Goal: Task Accomplishment & Management: Use online tool/utility

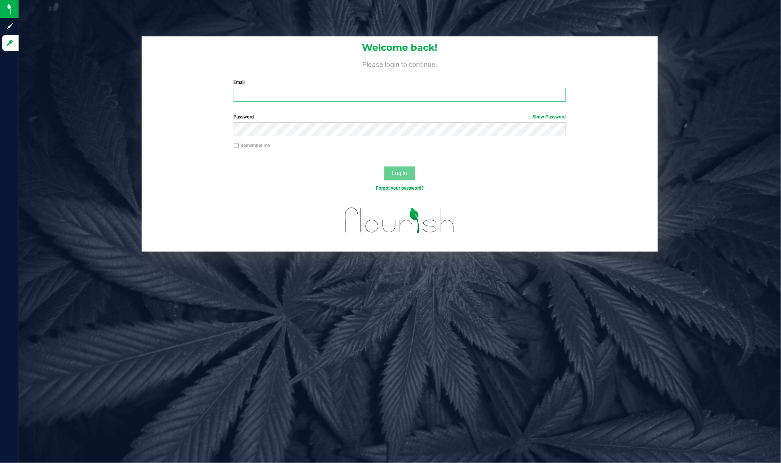
type input "[PERSON_NAME][EMAIL_ADDRESS][DOMAIN_NAME]"
click at [506, 167] on div "Log In" at bounding box center [400, 176] width 516 height 26
click at [403, 173] on span "Log In" at bounding box center [399, 173] width 15 height 6
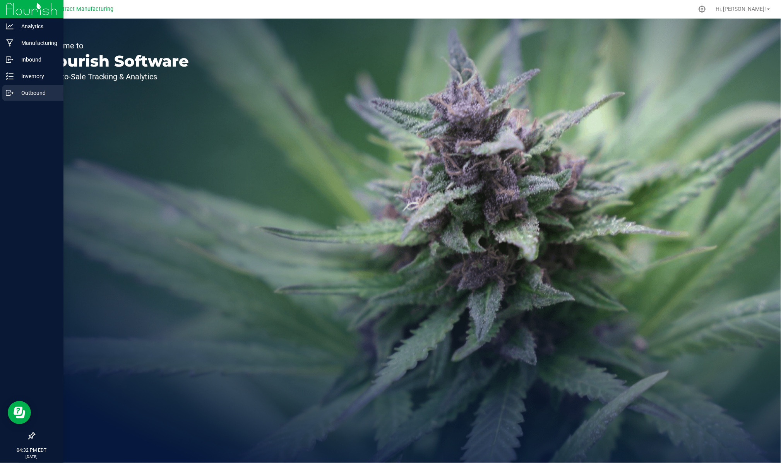
click at [14, 88] on p "Outbound" at bounding box center [37, 92] width 46 height 9
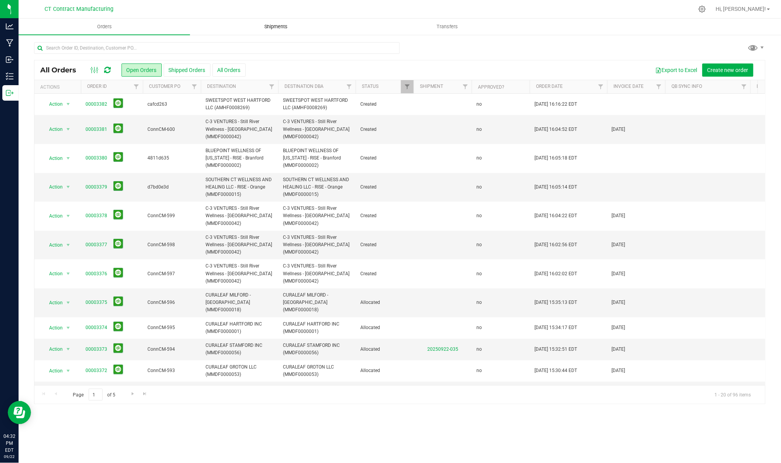
click at [281, 29] on span "Shipments" at bounding box center [276, 26] width 44 height 7
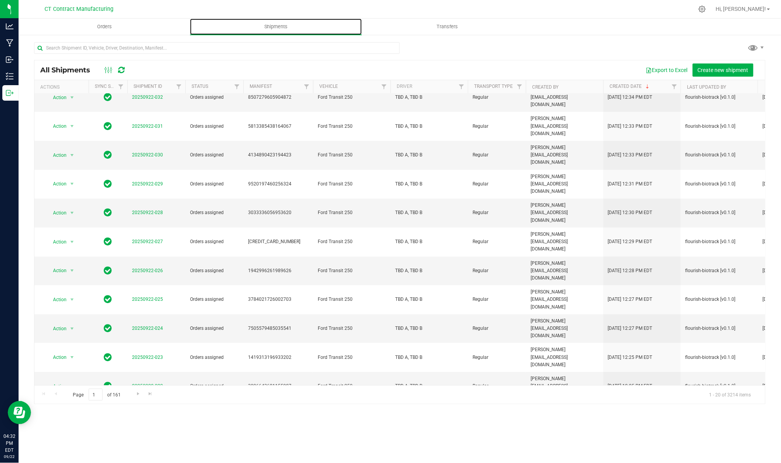
scroll to position [145, 0]
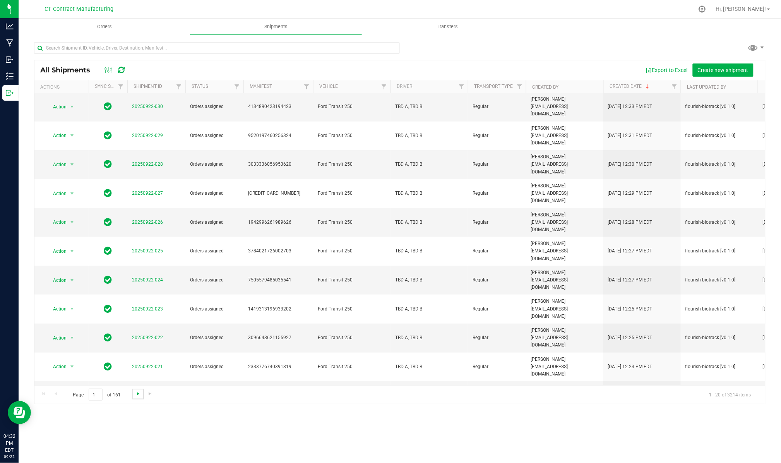
click at [137, 395] on span "Go to the next page" at bounding box center [138, 393] width 6 height 6
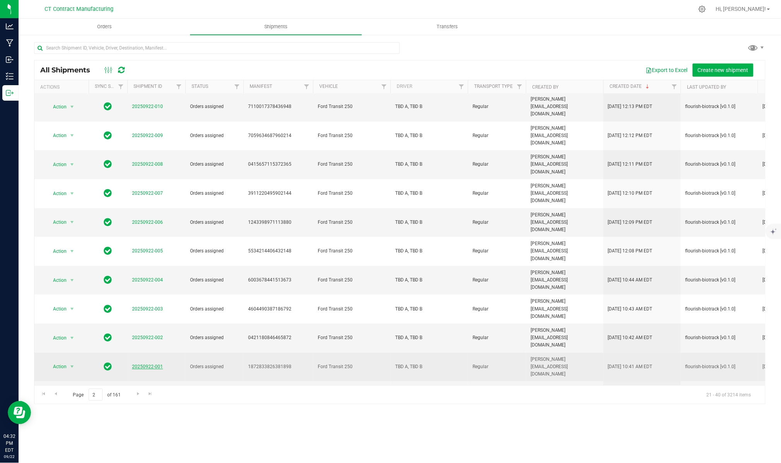
click at [151, 364] on link "20250922-001" at bounding box center [147, 366] width 31 height 5
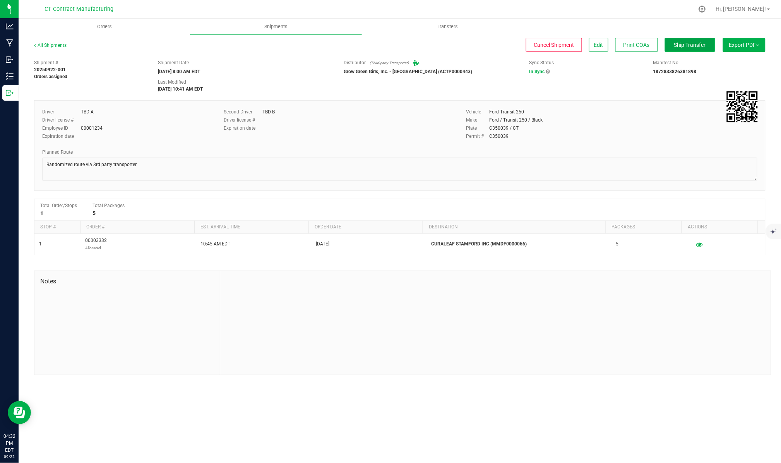
click at [702, 44] on span "Ship Transfer" at bounding box center [690, 45] width 32 height 6
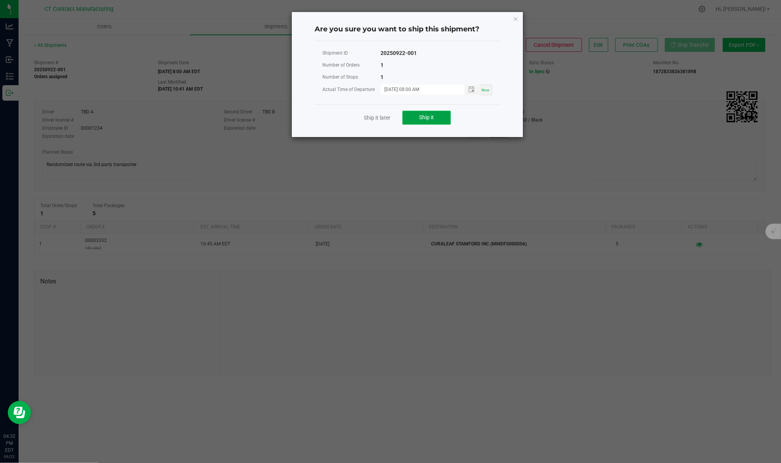
click at [428, 118] on span "Ship it" at bounding box center [426, 117] width 15 height 6
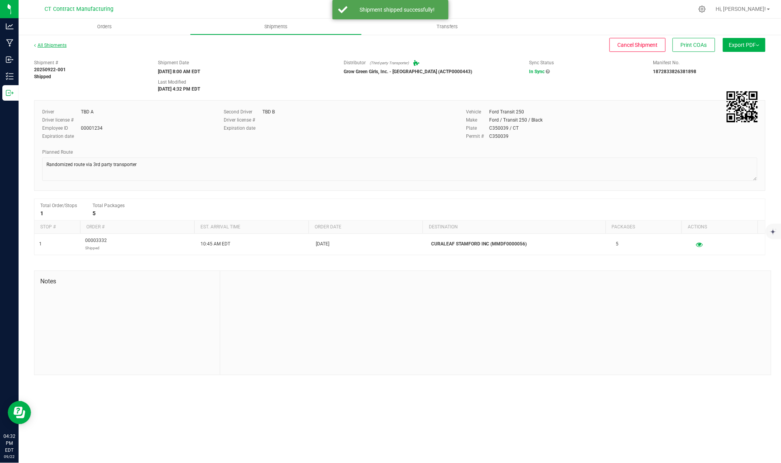
click at [55, 46] on link "All Shipments" at bounding box center [50, 45] width 32 height 5
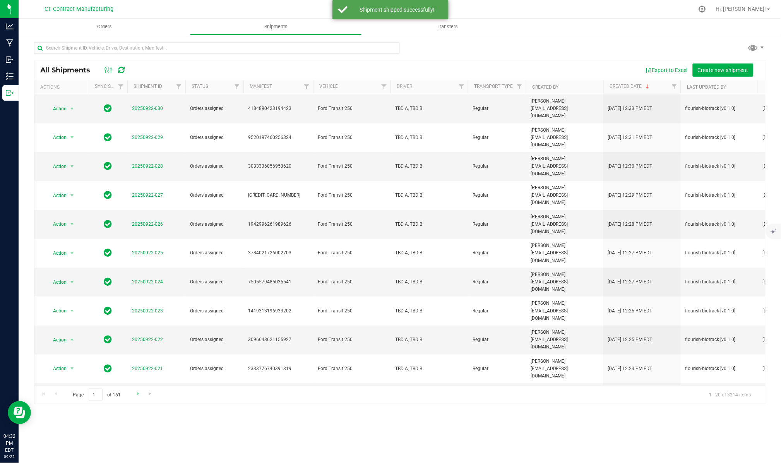
scroll to position [145, 0]
click at [140, 393] on span "Go to the next page" at bounding box center [138, 393] width 6 height 6
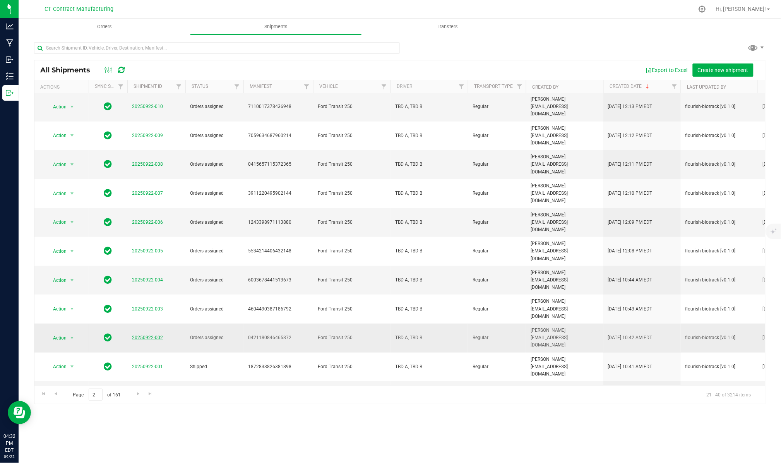
click at [140, 335] on link "20250922-002" at bounding box center [147, 337] width 31 height 5
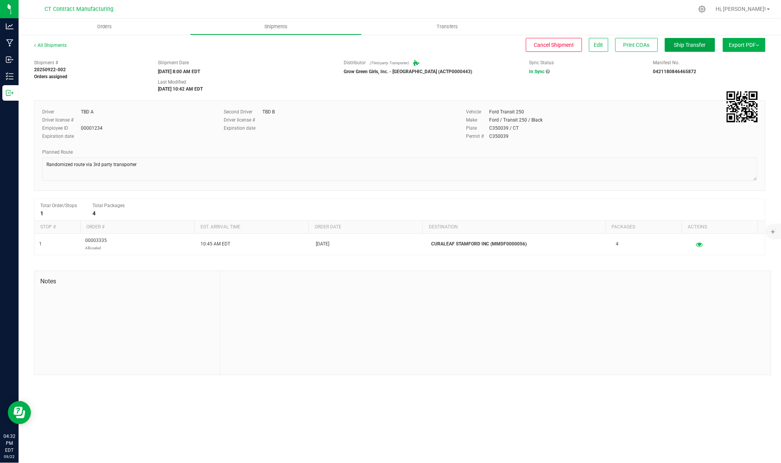
click at [683, 43] on span "Ship Transfer" at bounding box center [690, 45] width 32 height 6
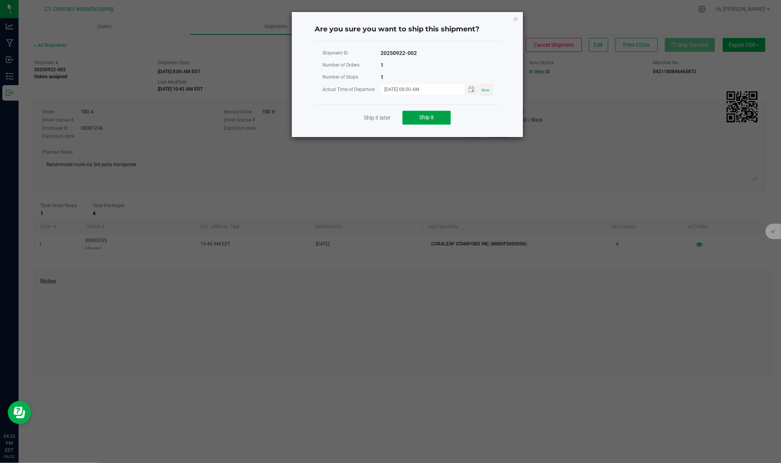
click at [428, 120] on span "Ship it" at bounding box center [426, 117] width 15 height 6
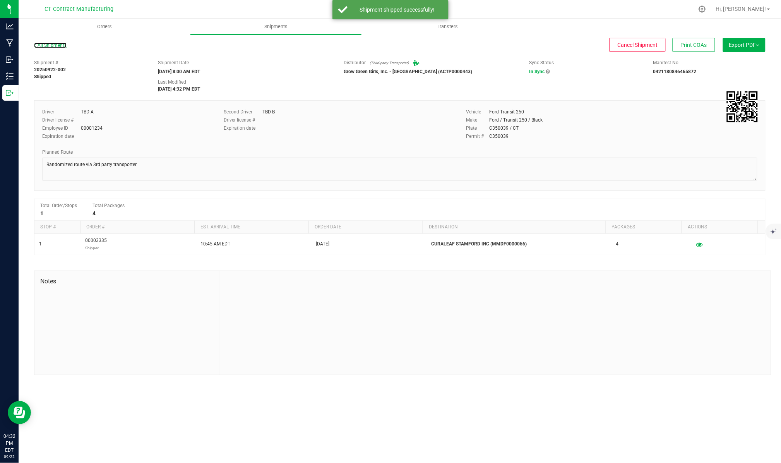
click at [54, 47] on link "All Shipments" at bounding box center [50, 45] width 32 height 5
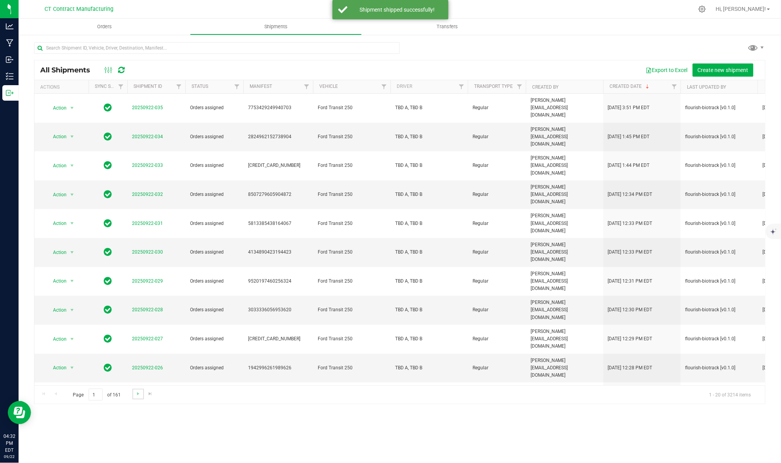
click at [138, 390] on link "Go to the next page" at bounding box center [137, 393] width 11 height 10
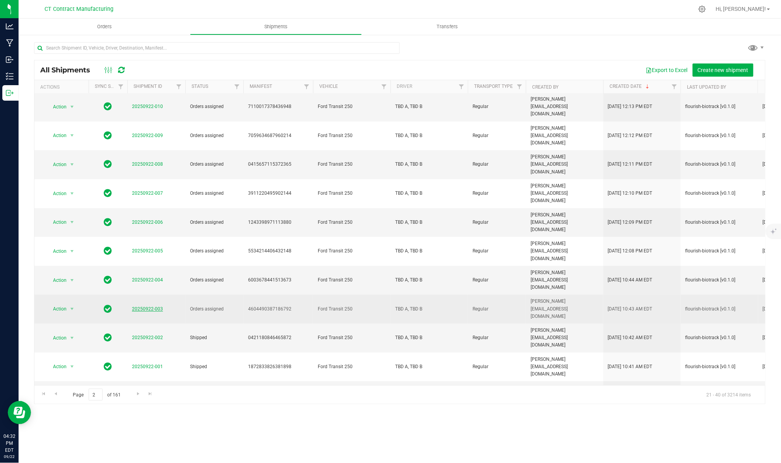
click at [146, 306] on link "20250922-003" at bounding box center [147, 308] width 31 height 5
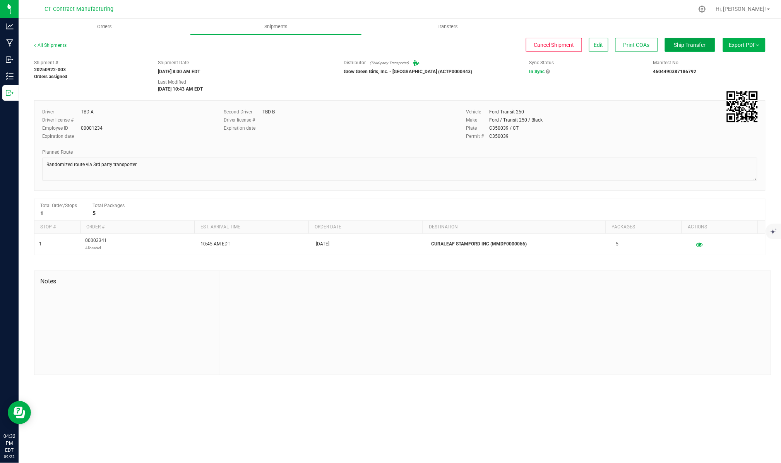
click at [685, 44] on span "Ship Transfer" at bounding box center [690, 45] width 32 height 6
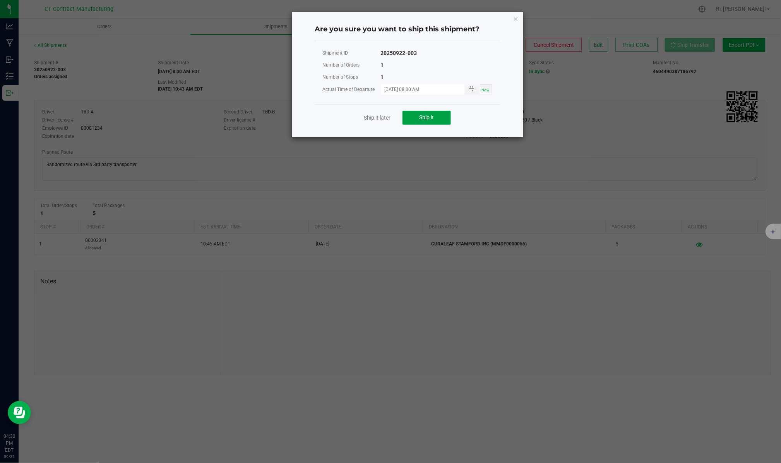
click at [427, 114] on span "Ship it" at bounding box center [426, 117] width 15 height 6
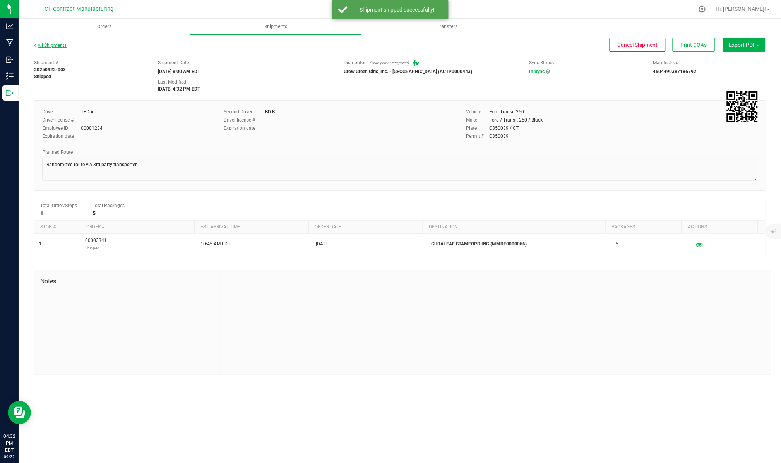
click at [63, 46] on link "All Shipments" at bounding box center [50, 45] width 32 height 5
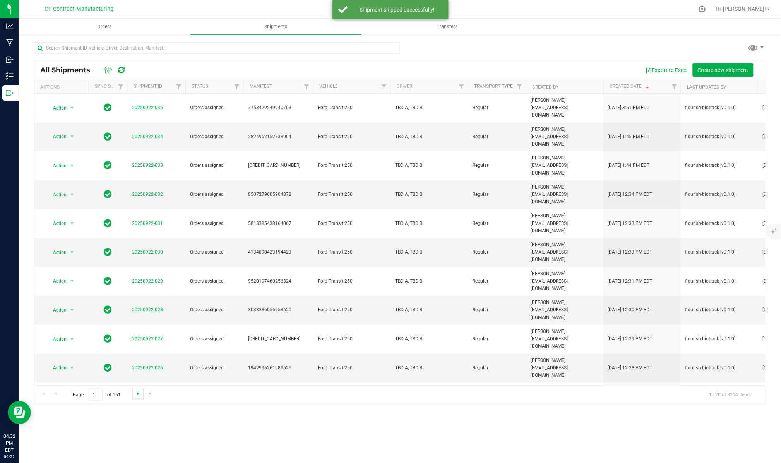
click at [140, 395] on span "Go to the next page" at bounding box center [138, 393] width 6 height 6
click at [154, 422] on link "20250922-004" at bounding box center [147, 424] width 31 height 5
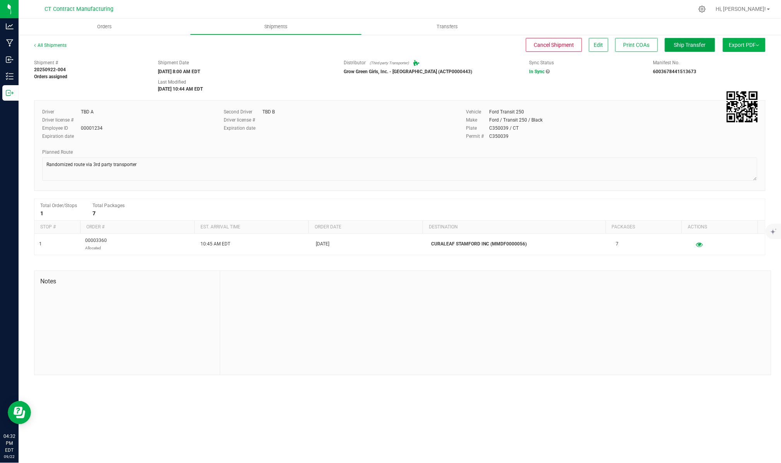
click at [696, 42] on span "Ship Transfer" at bounding box center [690, 45] width 32 height 6
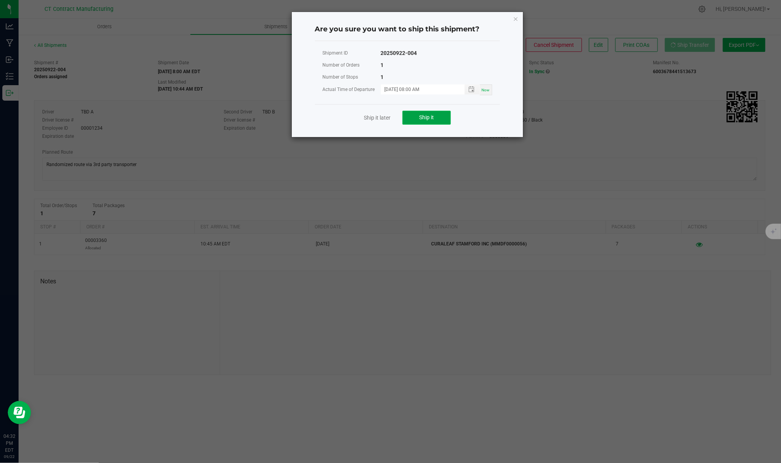
click at [432, 113] on button "Ship it" at bounding box center [426, 118] width 48 height 14
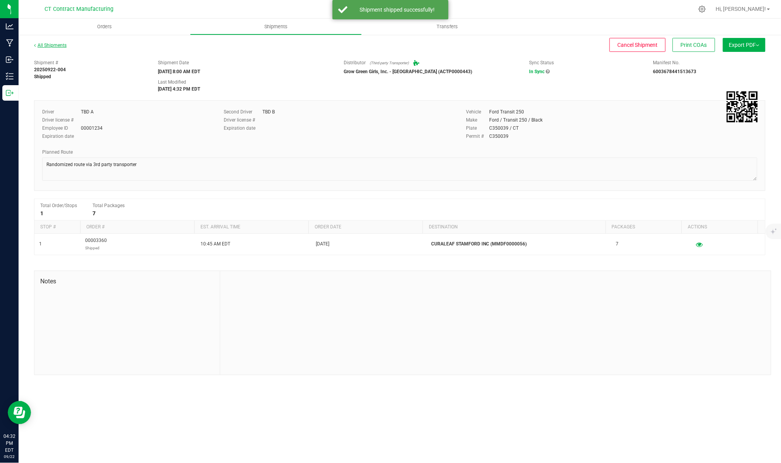
click at [57, 45] on link "All Shipments" at bounding box center [50, 45] width 32 height 5
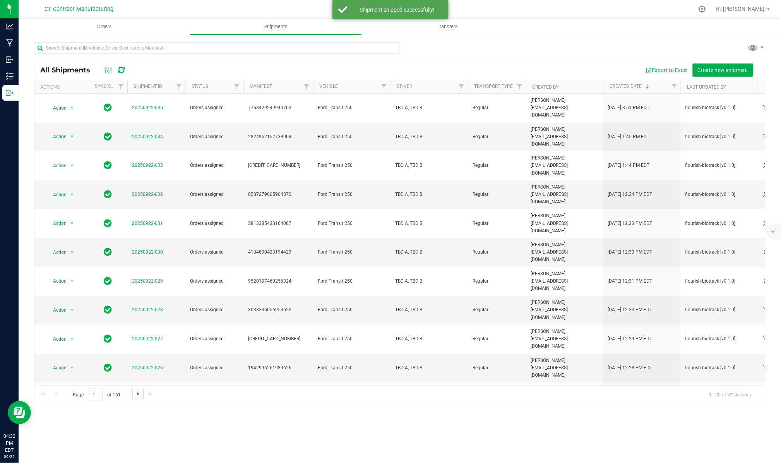
click at [135, 396] on span "Go to the next page" at bounding box center [138, 393] width 6 height 6
click at [154, 382] on td "20250922-005" at bounding box center [156, 396] width 58 height 29
click at [157, 393] on link "20250922-005" at bounding box center [147, 395] width 31 height 5
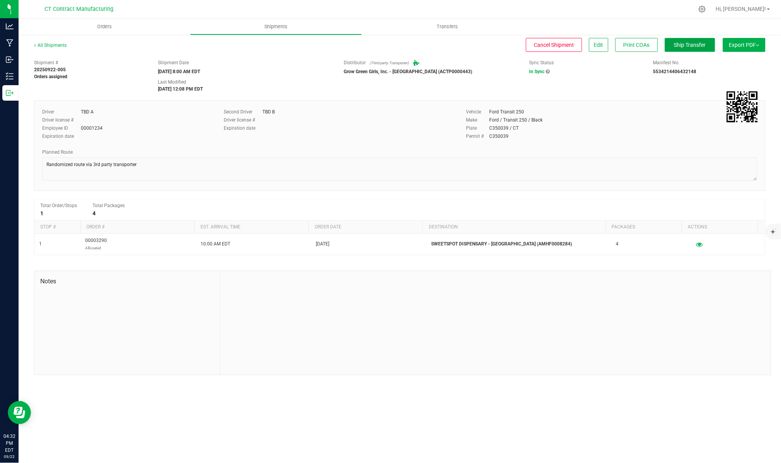
click at [676, 49] on button "Ship Transfer" at bounding box center [689, 45] width 50 height 14
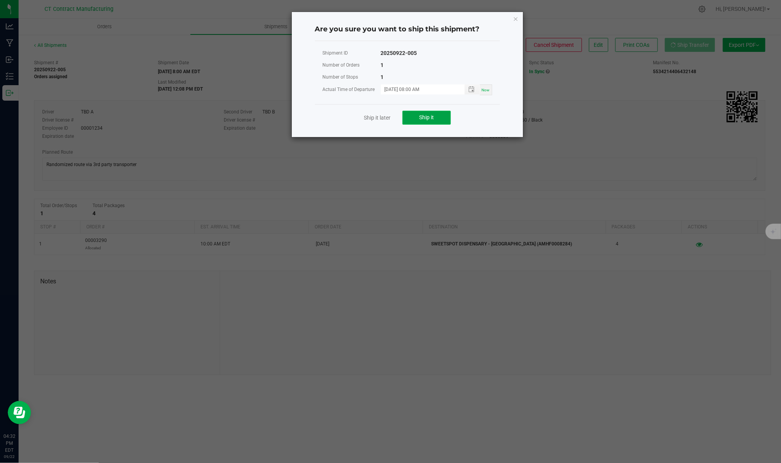
click at [437, 116] on button "Ship it" at bounding box center [426, 118] width 48 height 14
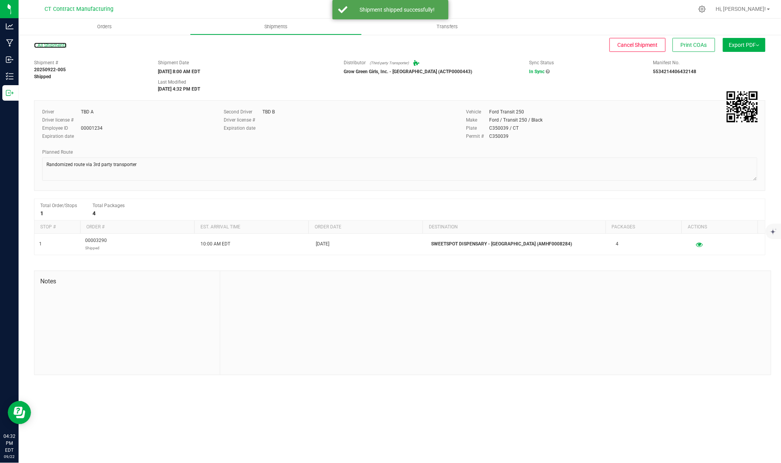
click at [59, 43] on link "All Shipments" at bounding box center [50, 45] width 32 height 5
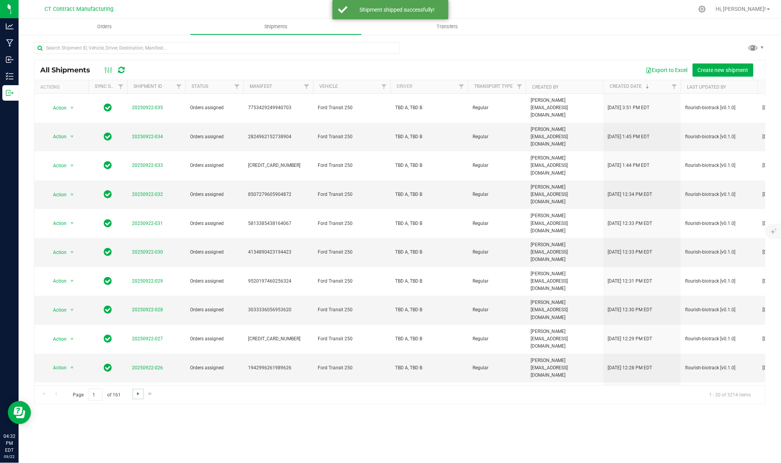
click at [138, 392] on span "Go to the next page" at bounding box center [138, 393] width 6 height 6
click at [132, 364] on span "20250922-006" at bounding box center [147, 367] width 31 height 7
click at [144, 364] on span "20250922-006" at bounding box center [147, 367] width 31 height 7
click at [148, 365] on link "20250922-006" at bounding box center [147, 367] width 31 height 5
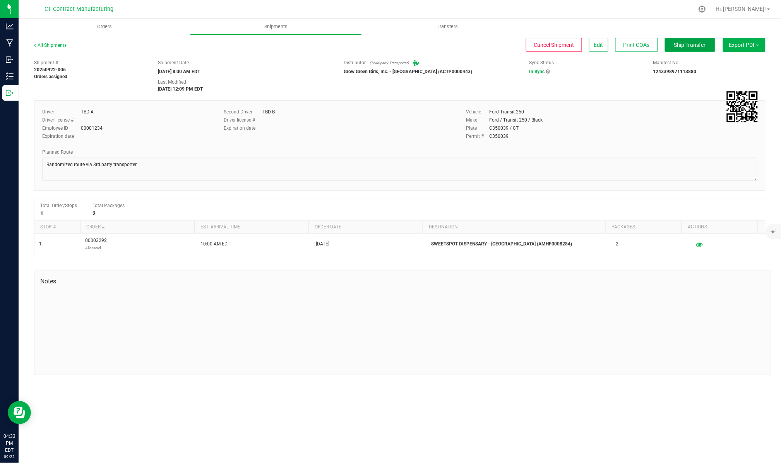
click at [700, 44] on span "Ship Transfer" at bounding box center [690, 45] width 32 height 6
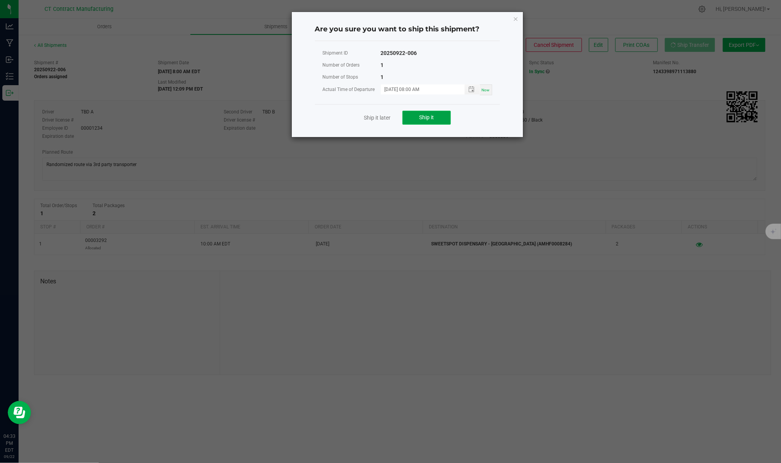
click at [447, 119] on button "Ship it" at bounding box center [426, 118] width 48 height 14
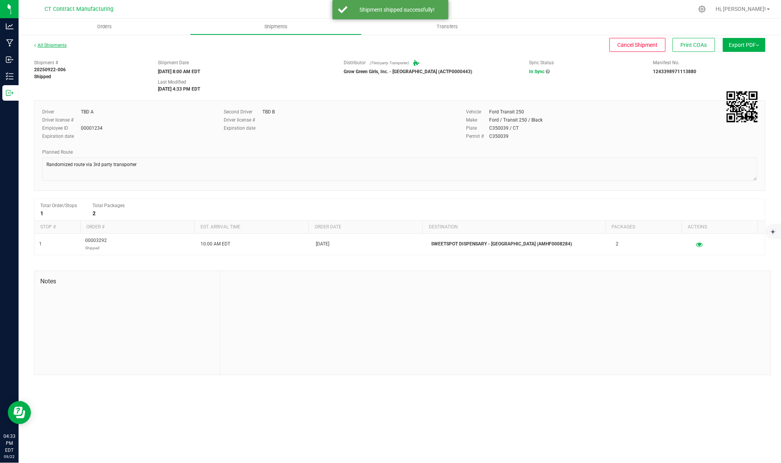
click at [55, 45] on link "All Shipments" at bounding box center [50, 45] width 32 height 5
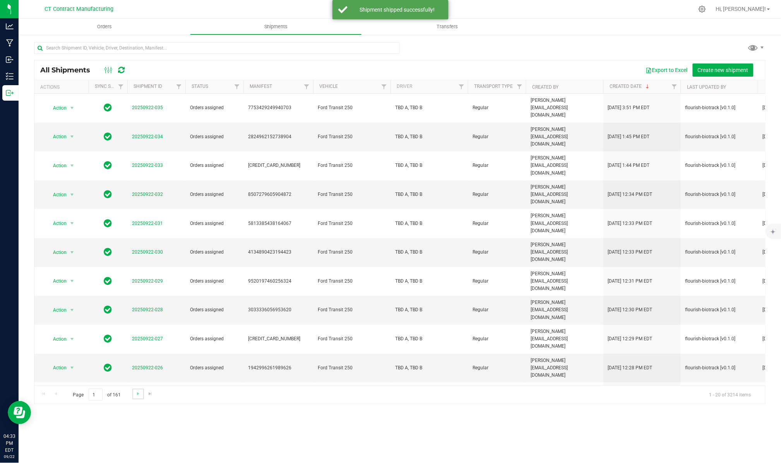
click at [140, 393] on link "Go to the next page" at bounding box center [137, 393] width 11 height 10
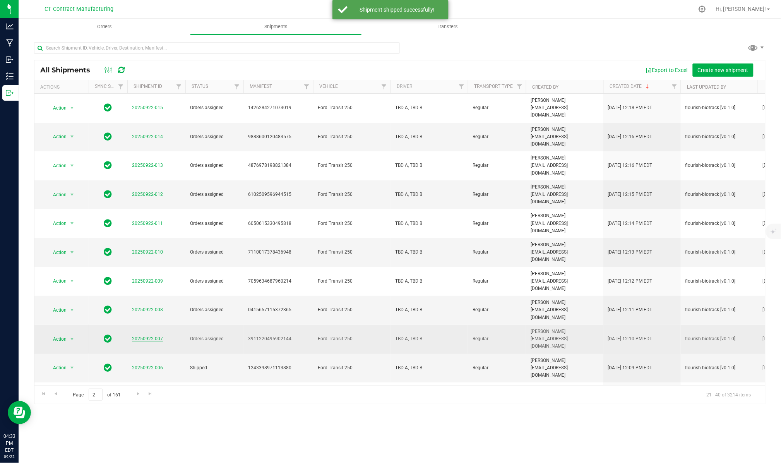
click at [152, 336] on link "20250922-007" at bounding box center [147, 338] width 31 height 5
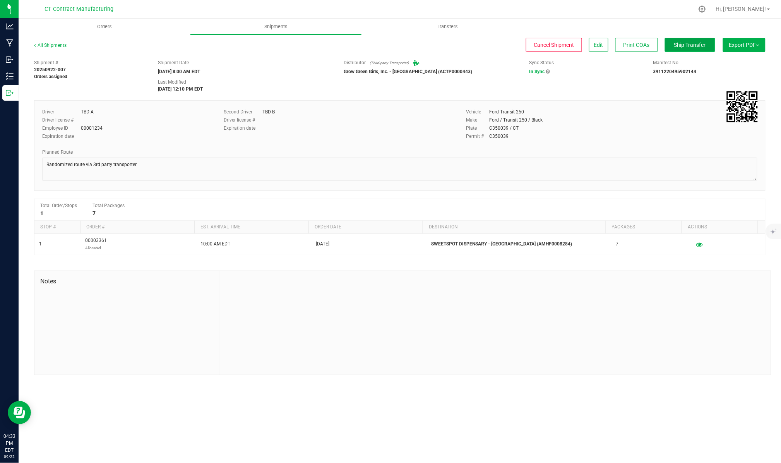
click at [701, 48] on span "Ship Transfer" at bounding box center [690, 45] width 32 height 6
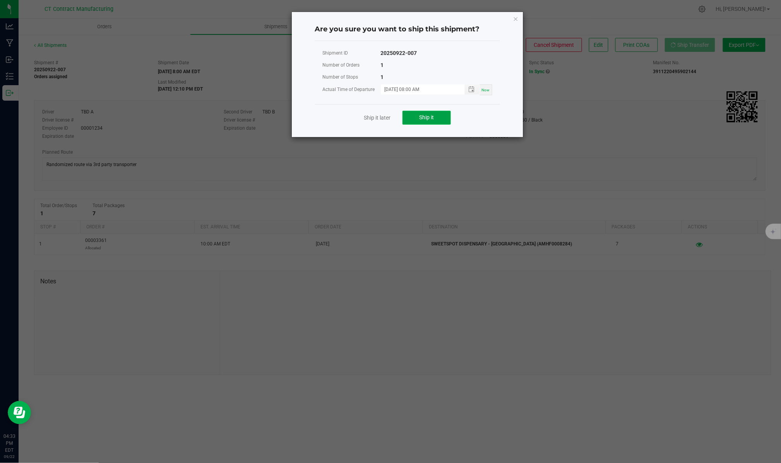
click at [429, 123] on button "Ship it" at bounding box center [426, 118] width 48 height 14
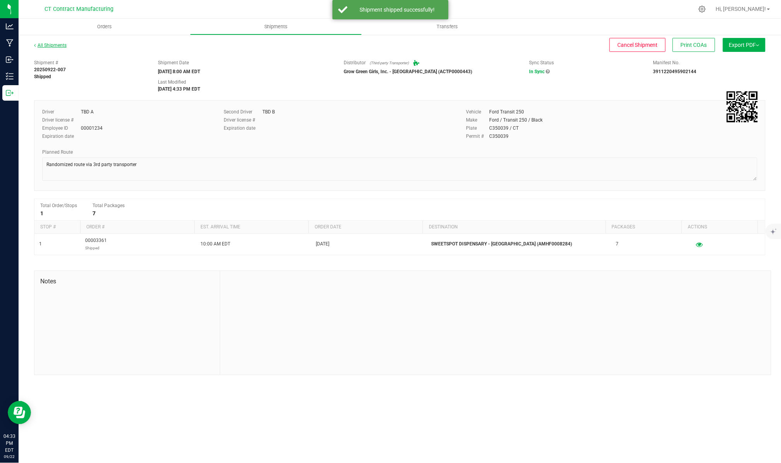
click at [53, 45] on link "All Shipments" at bounding box center [50, 45] width 32 height 5
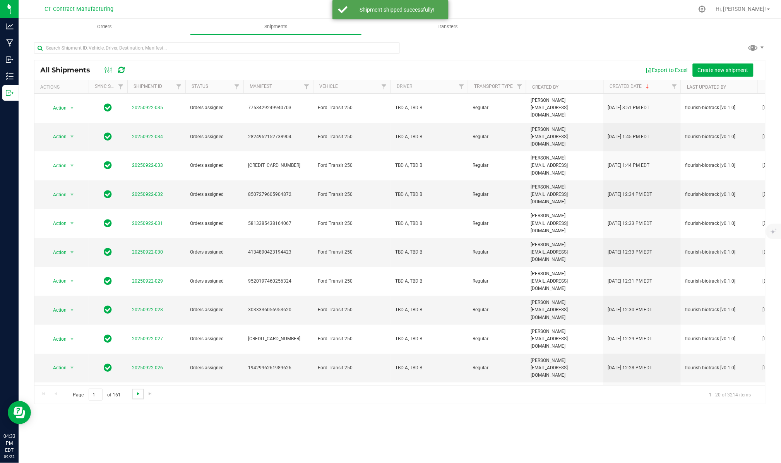
click at [136, 393] on span "Go to the next page" at bounding box center [138, 393] width 6 height 6
click at [160, 307] on link "20250922-008" at bounding box center [147, 309] width 31 height 5
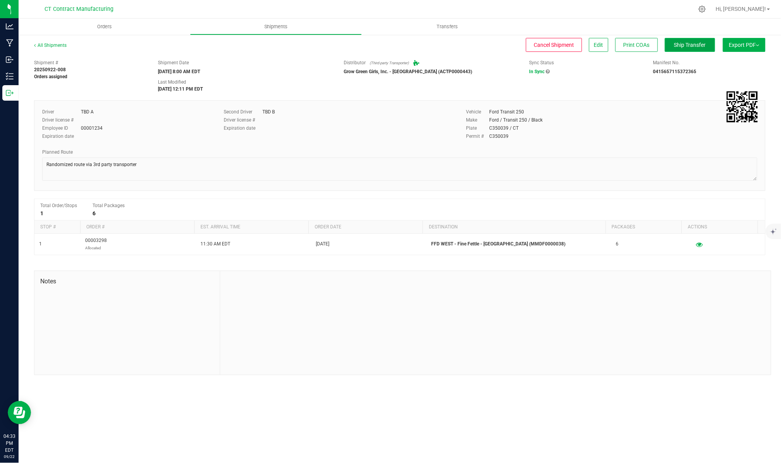
click at [695, 47] on span "Ship Transfer" at bounding box center [690, 45] width 32 height 6
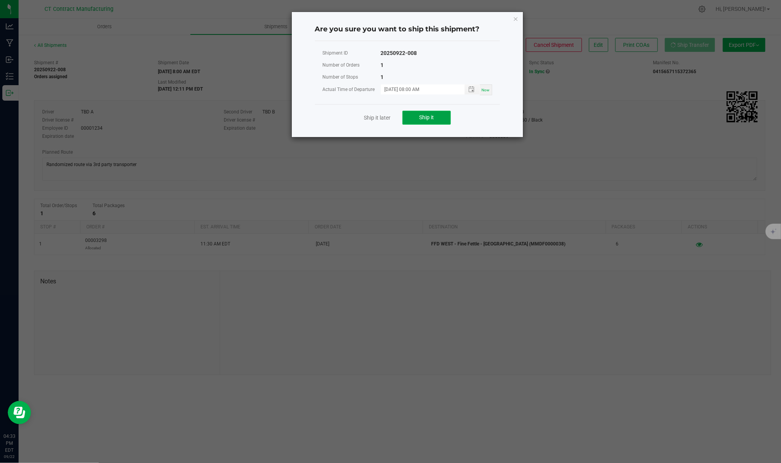
click at [427, 118] on span "Ship it" at bounding box center [426, 117] width 15 height 6
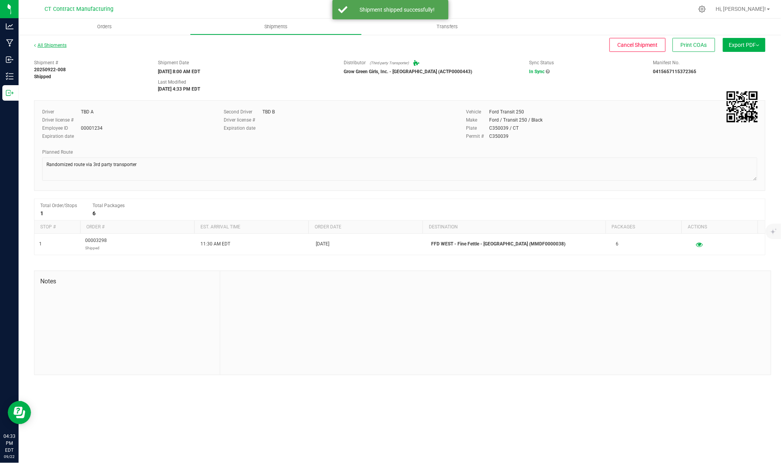
click at [64, 46] on link "All Shipments" at bounding box center [50, 45] width 32 height 5
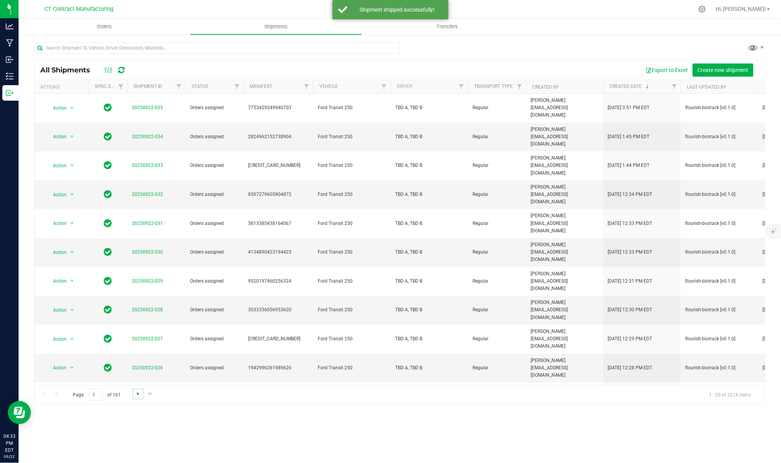
click at [136, 395] on span "Go to the next page" at bounding box center [138, 393] width 6 height 6
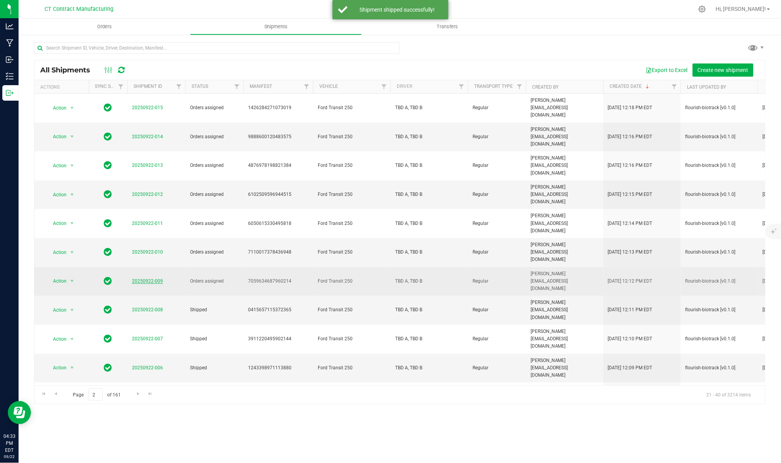
click at [156, 278] on link "20250922-009" at bounding box center [147, 280] width 31 height 5
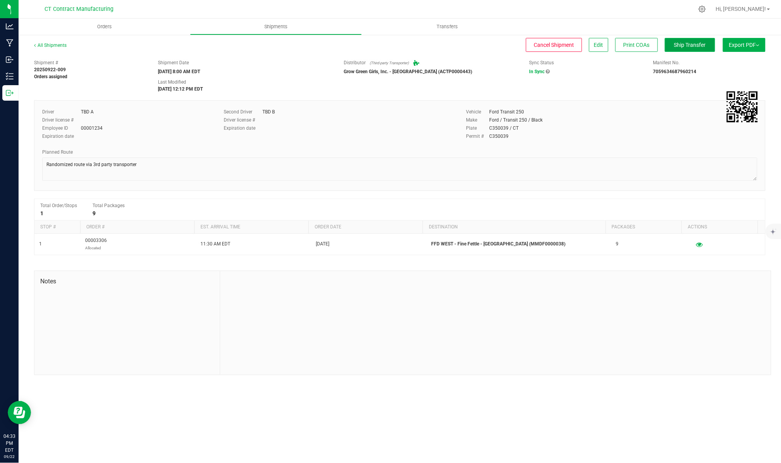
click at [674, 43] on span "Ship Transfer" at bounding box center [690, 45] width 32 height 6
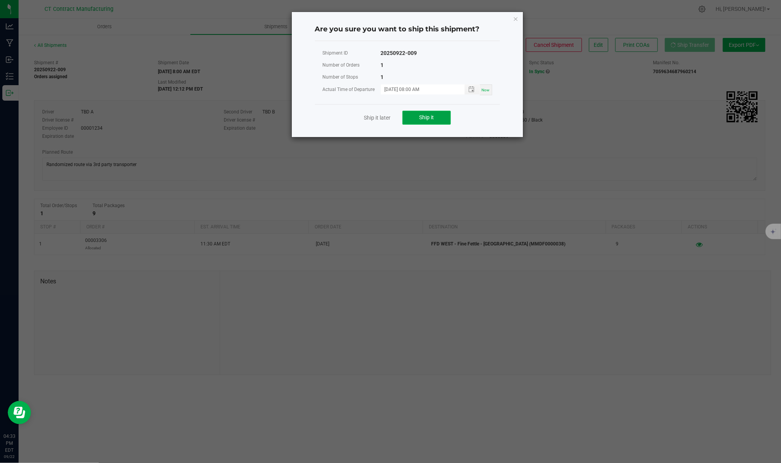
click at [438, 118] on button "Ship it" at bounding box center [426, 118] width 48 height 14
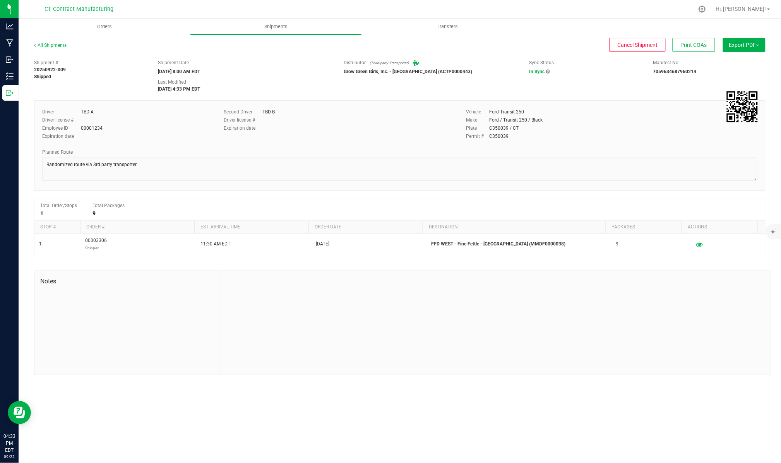
click at [68, 47] on div "All Shipments" at bounding box center [57, 48] width 46 height 12
click at [59, 48] on div "All Shipments" at bounding box center [57, 48] width 46 height 12
click at [60, 48] on div "All Shipments" at bounding box center [57, 48] width 46 height 12
click at [56, 44] on link "All Shipments" at bounding box center [50, 45] width 32 height 5
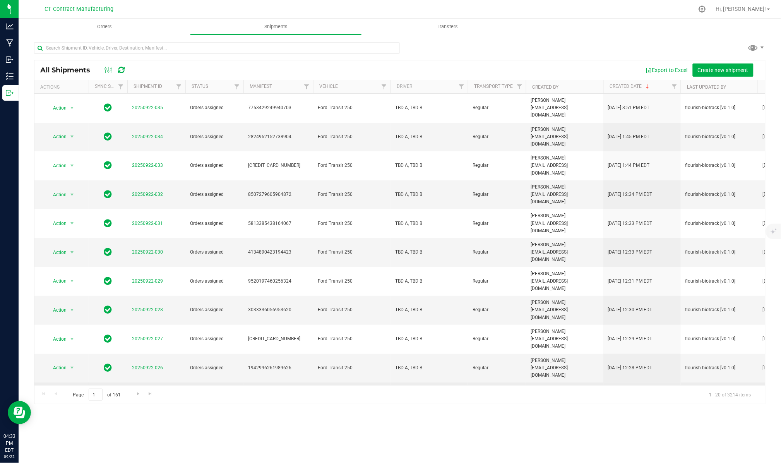
scroll to position [145, 0]
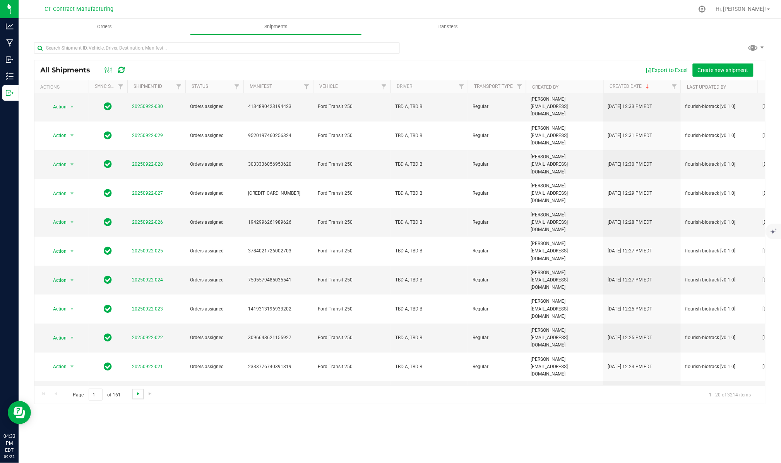
click at [138, 394] on span "Go to the next page" at bounding box center [138, 393] width 6 height 6
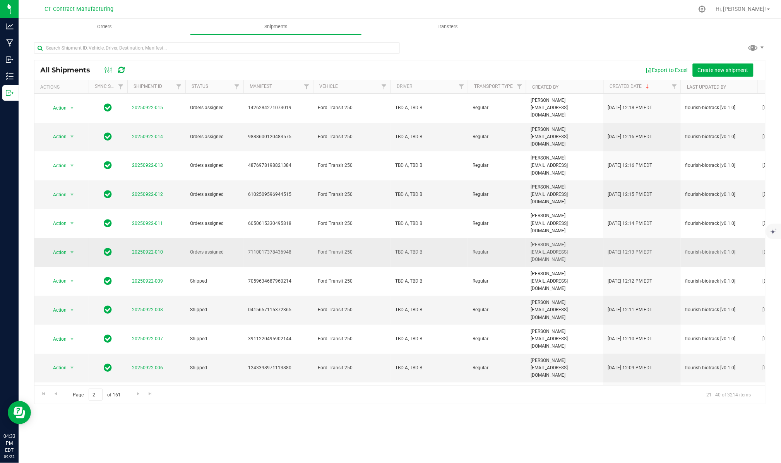
click at [157, 248] on span "20250922-010" at bounding box center [147, 251] width 31 height 7
click at [143, 248] on span "20250922-010" at bounding box center [147, 251] width 31 height 7
click at [143, 249] on link "20250922-010" at bounding box center [147, 251] width 31 height 5
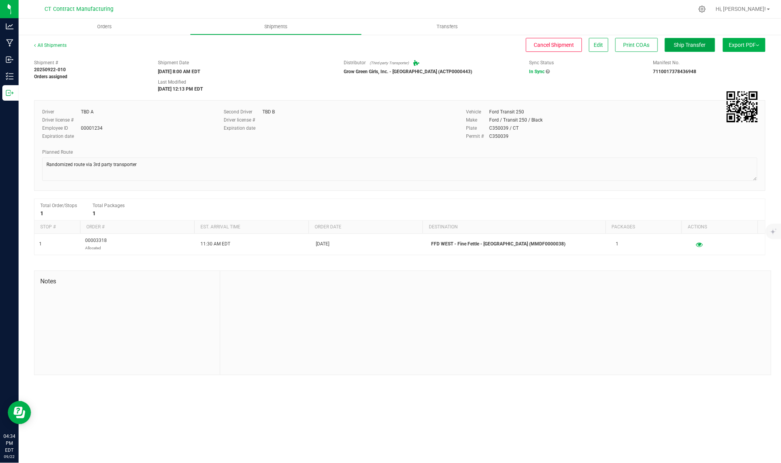
click at [704, 50] on button "Ship Transfer" at bounding box center [689, 45] width 50 height 14
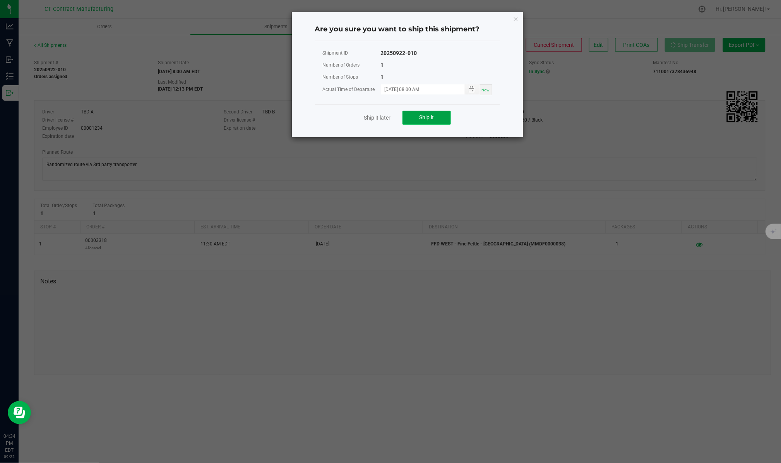
click at [426, 115] on span "Ship it" at bounding box center [426, 117] width 15 height 6
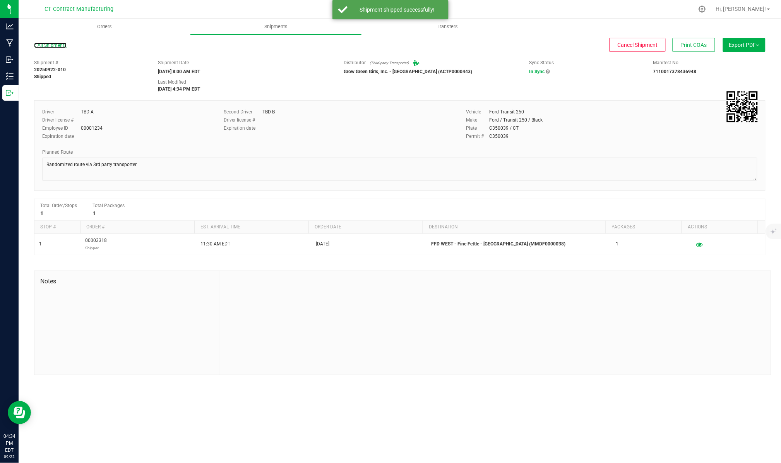
click at [56, 46] on link "All Shipments" at bounding box center [50, 45] width 32 height 5
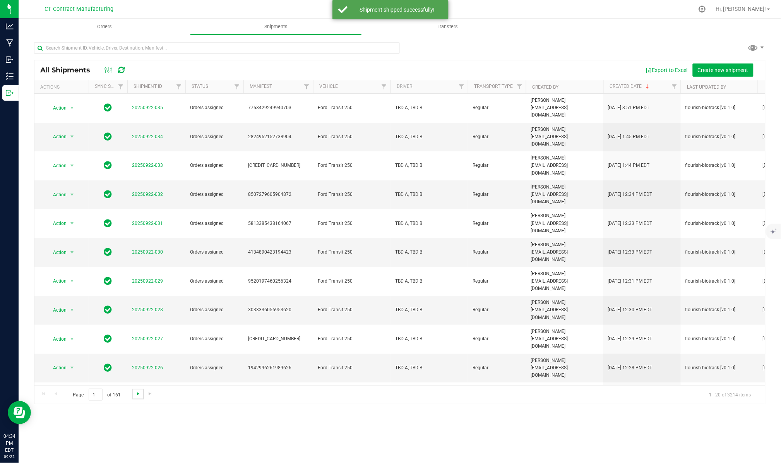
click at [139, 392] on span "Go to the next page" at bounding box center [138, 393] width 6 height 6
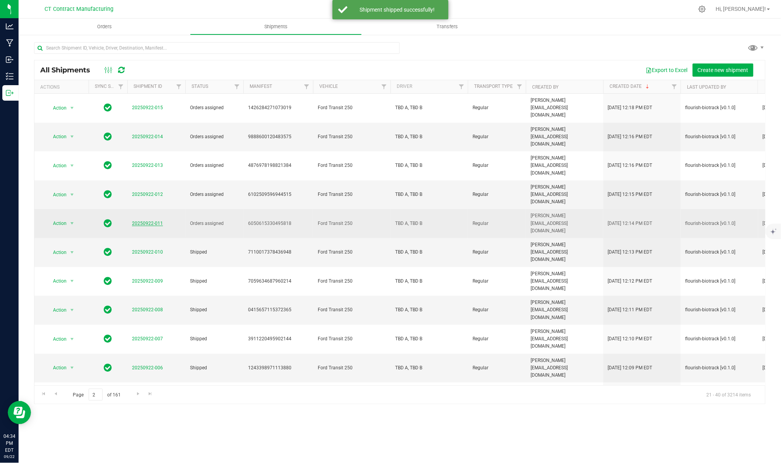
click at [153, 220] on link "20250922-011" at bounding box center [147, 222] width 31 height 5
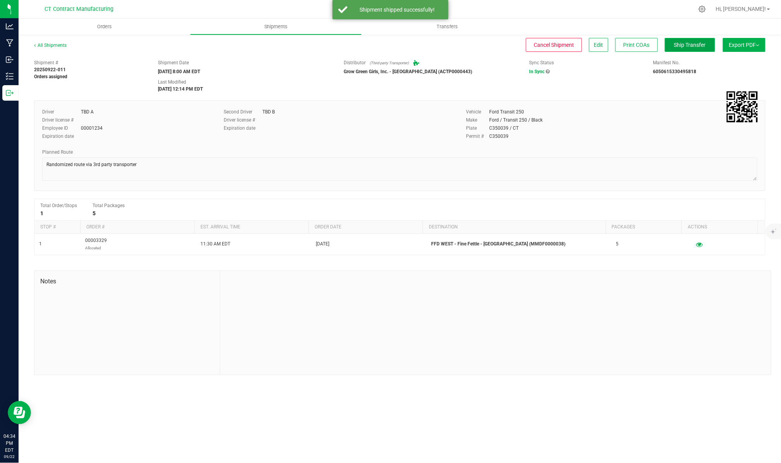
click at [694, 48] on button "Ship Transfer" at bounding box center [689, 45] width 50 height 14
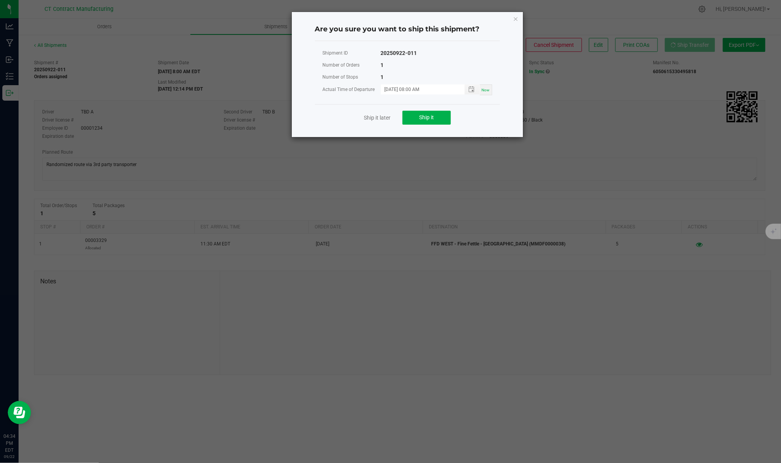
click at [427, 126] on div "Ship it later Ship it" at bounding box center [407, 117] width 185 height 27
click at [430, 113] on button "Ship it" at bounding box center [426, 118] width 48 height 14
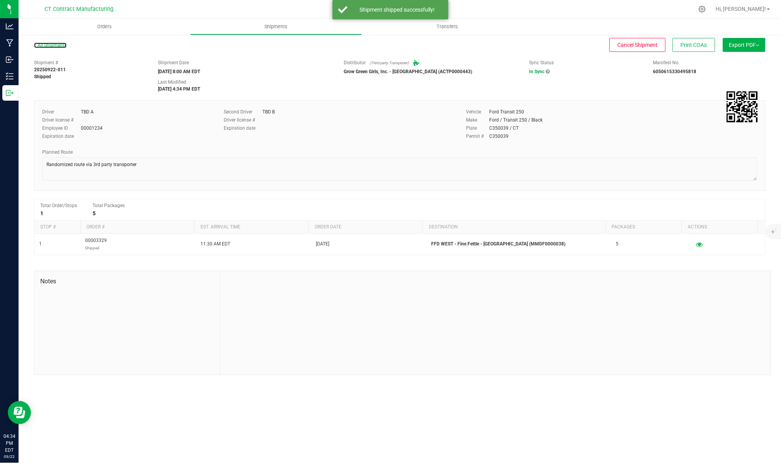
click at [56, 44] on link "All Shipments" at bounding box center [50, 45] width 32 height 5
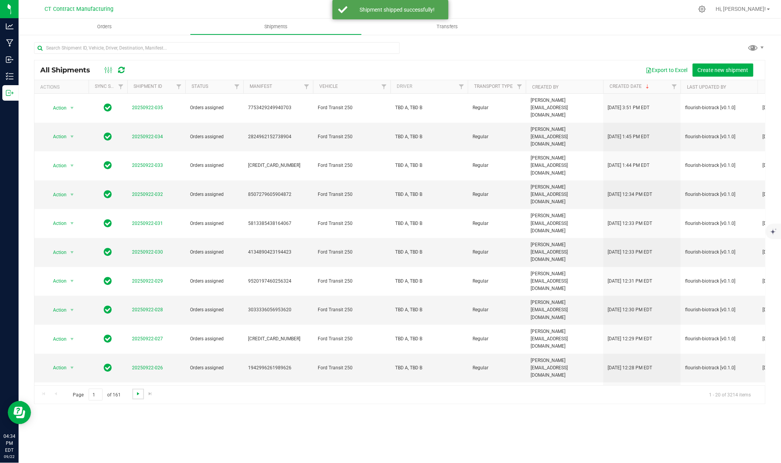
click at [137, 392] on span "Go to the next page" at bounding box center [138, 393] width 6 height 6
click at [150, 191] on link "20250922-012" at bounding box center [147, 193] width 31 height 5
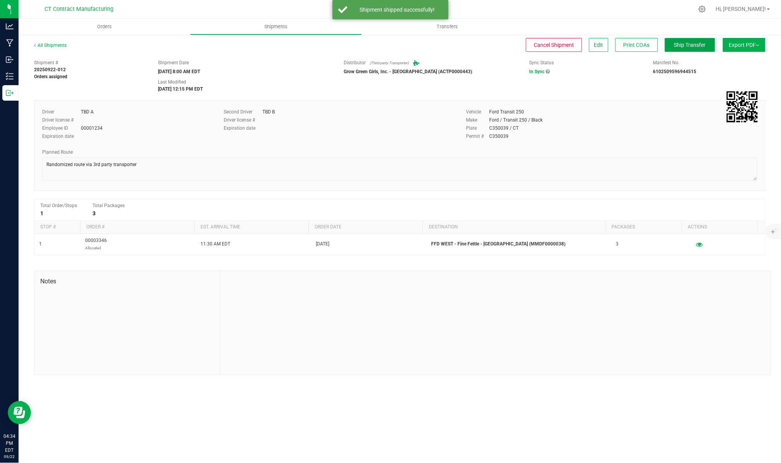
click at [678, 41] on button "Ship Transfer" at bounding box center [689, 45] width 50 height 14
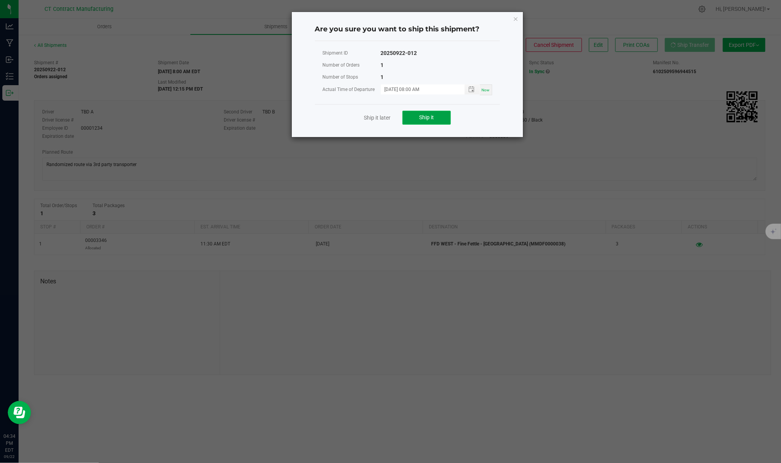
click at [422, 117] on span "Ship it" at bounding box center [426, 117] width 15 height 6
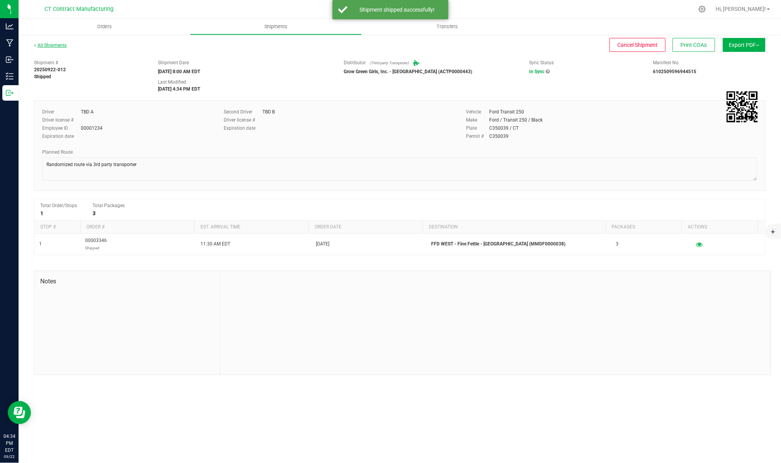
click at [62, 44] on link "All Shipments" at bounding box center [50, 45] width 32 height 5
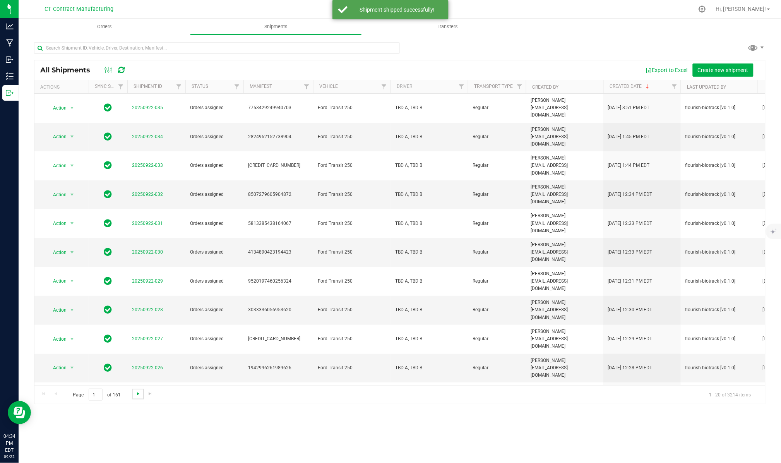
click at [140, 395] on span "Go to the next page" at bounding box center [138, 393] width 6 height 6
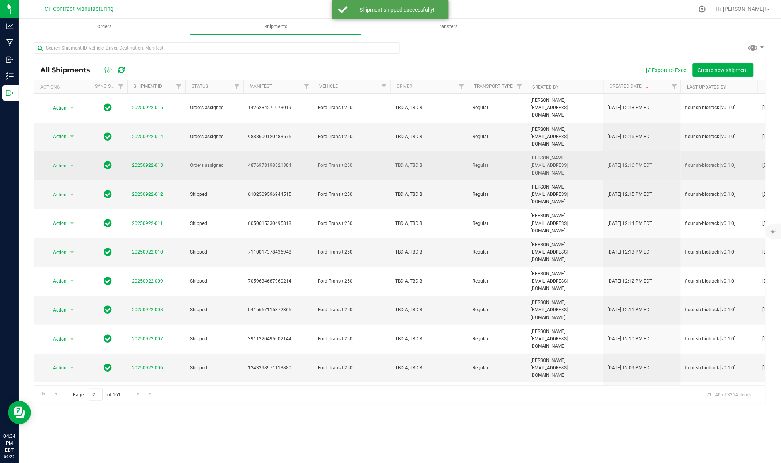
click at [149, 151] on td "20250922-013" at bounding box center [156, 165] width 58 height 29
click at [149, 162] on link "20250922-013" at bounding box center [147, 164] width 31 height 5
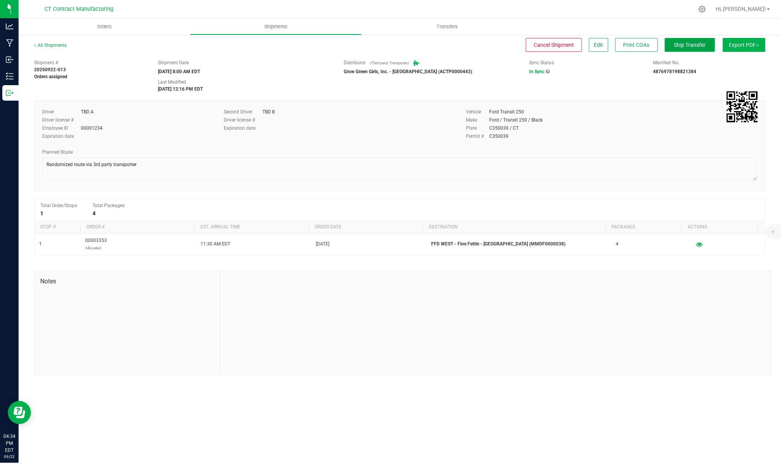
click at [707, 46] on button "Ship Transfer" at bounding box center [689, 45] width 50 height 14
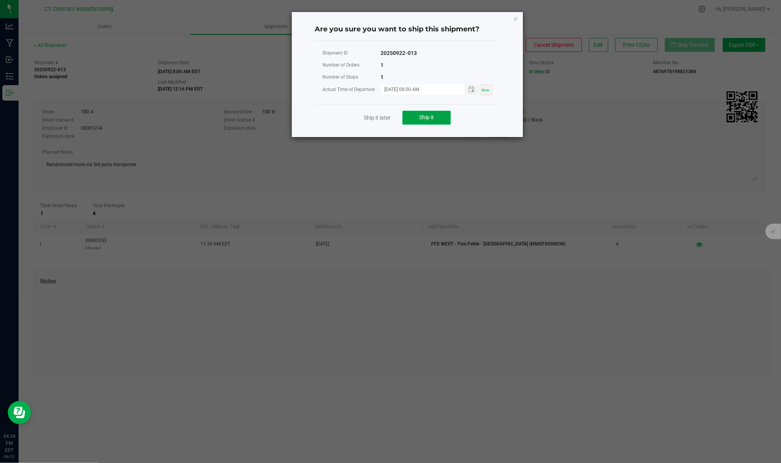
click at [428, 116] on span "Ship it" at bounding box center [426, 117] width 15 height 6
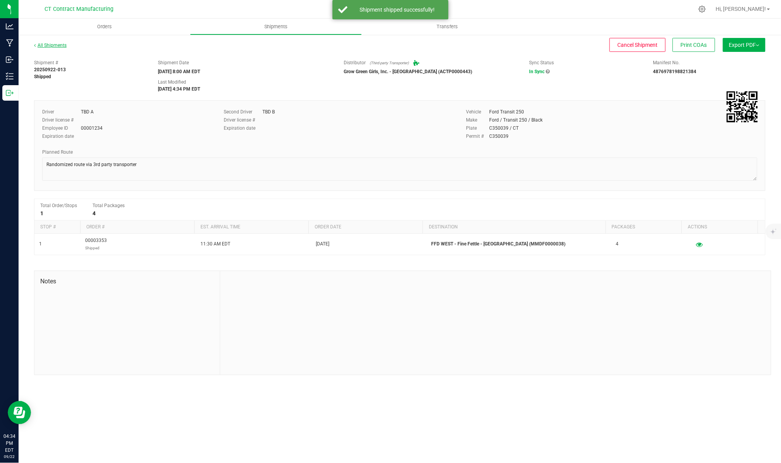
click at [53, 43] on link "All Shipments" at bounding box center [50, 45] width 32 height 5
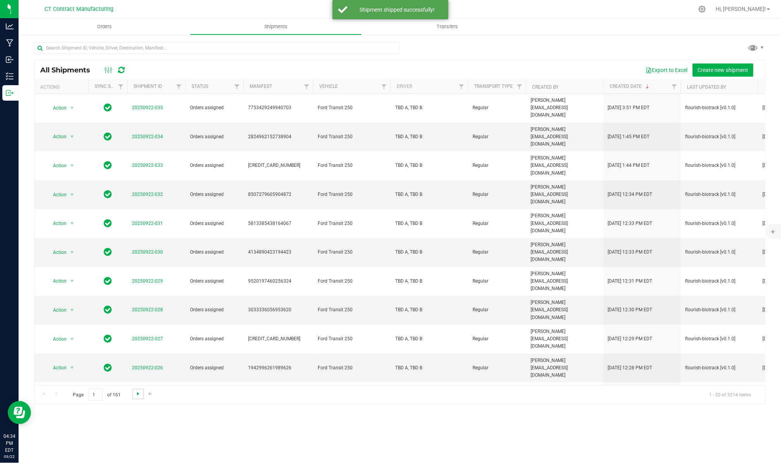
click at [140, 391] on span "Go to the next page" at bounding box center [138, 393] width 6 height 6
click at [149, 134] on link "20250922-014" at bounding box center [147, 136] width 31 height 5
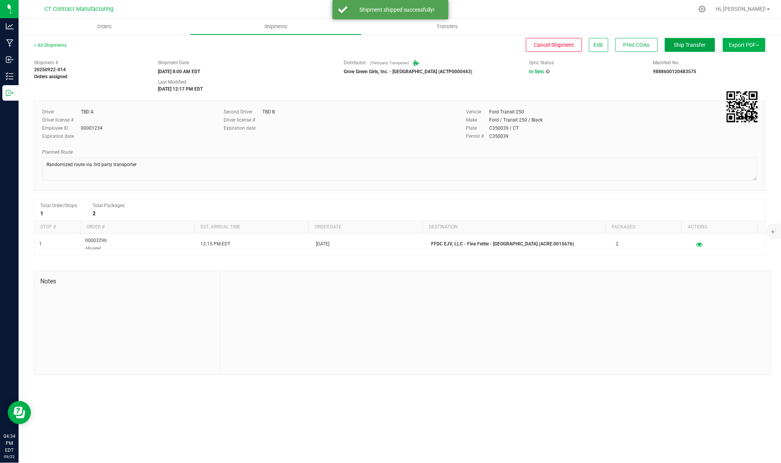
click at [681, 43] on span "Ship Transfer" at bounding box center [690, 45] width 32 height 6
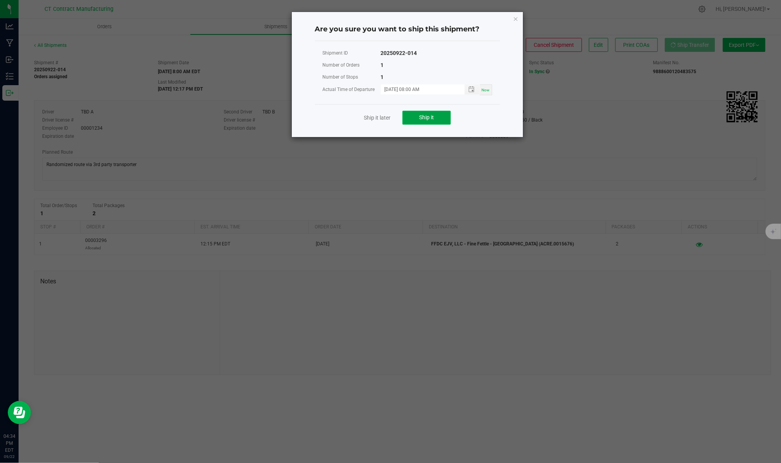
click at [432, 116] on span "Ship it" at bounding box center [426, 117] width 15 height 6
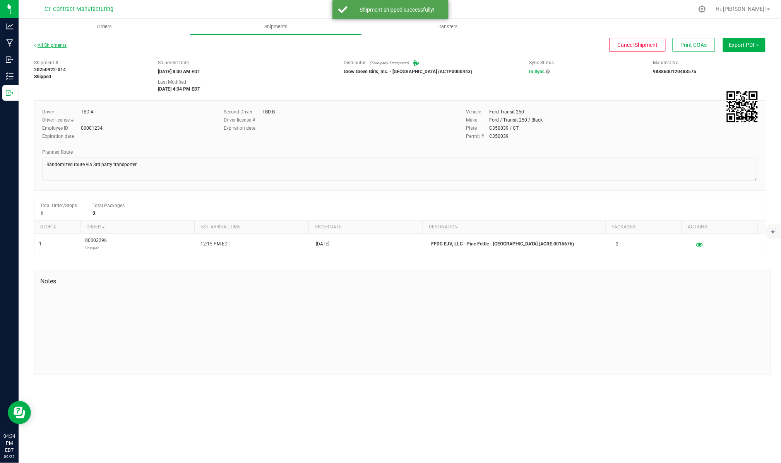
click at [62, 46] on link "All Shipments" at bounding box center [50, 45] width 32 height 5
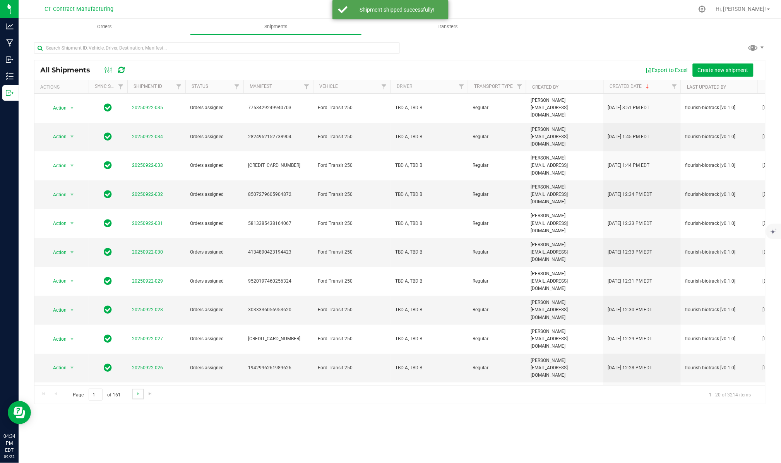
click at [139, 398] on link "Go to the next page" at bounding box center [137, 393] width 11 height 10
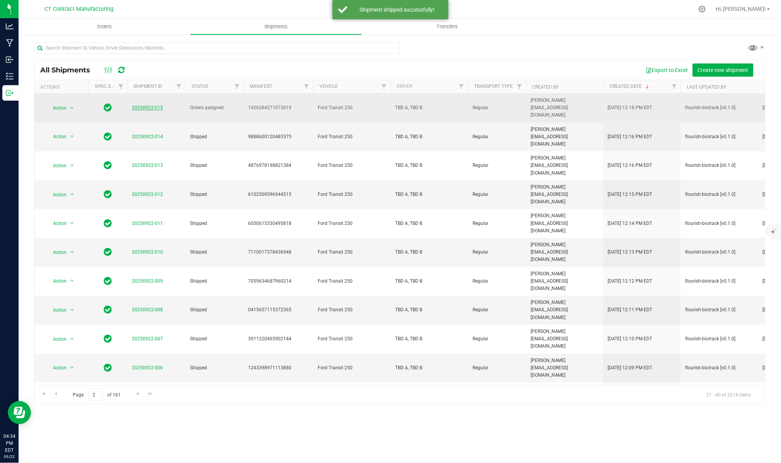
click at [146, 105] on link "20250922-015" at bounding box center [147, 107] width 31 height 5
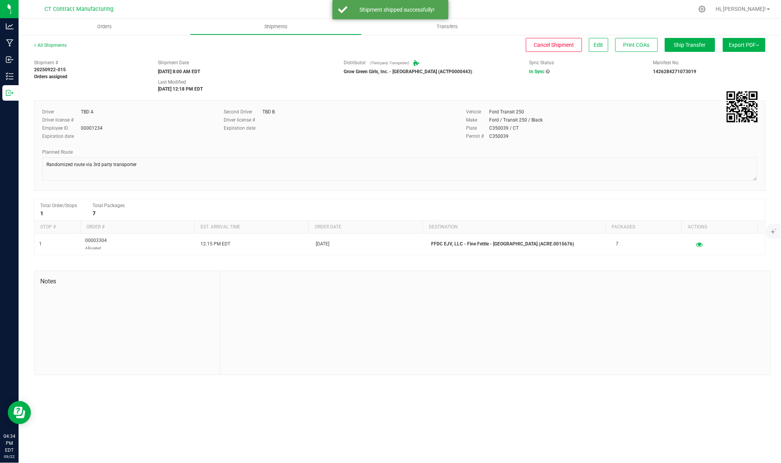
click at [675, 36] on div "All Shipments Cancel Shipment Edit Print COAs Ship Transfer Export PDF Manifest…" at bounding box center [400, 208] width 762 height 348
click at [675, 42] on span "Ship Transfer" at bounding box center [690, 45] width 32 height 6
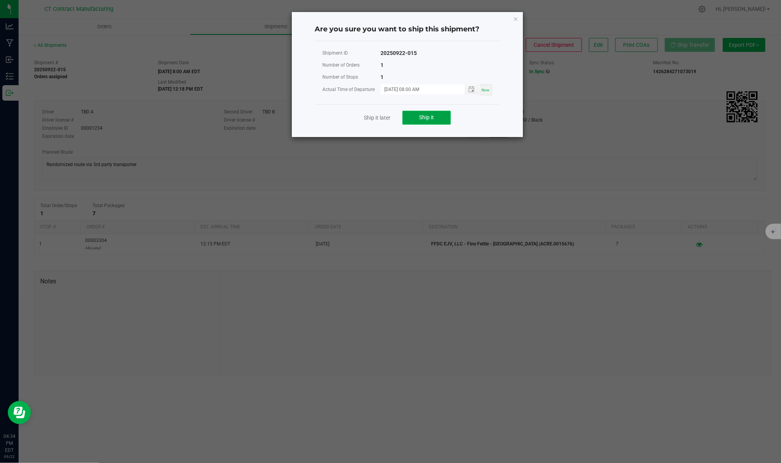
click at [434, 119] on button "Ship it" at bounding box center [426, 118] width 48 height 14
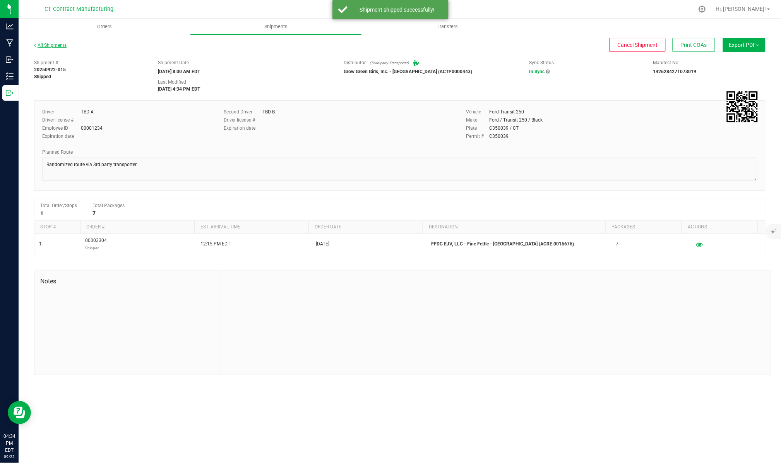
click at [56, 44] on link "All Shipments" at bounding box center [50, 45] width 32 height 5
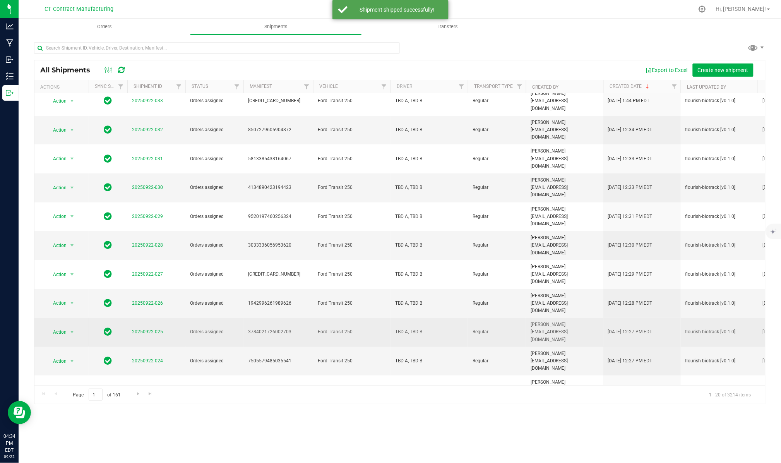
scroll to position [145, 0]
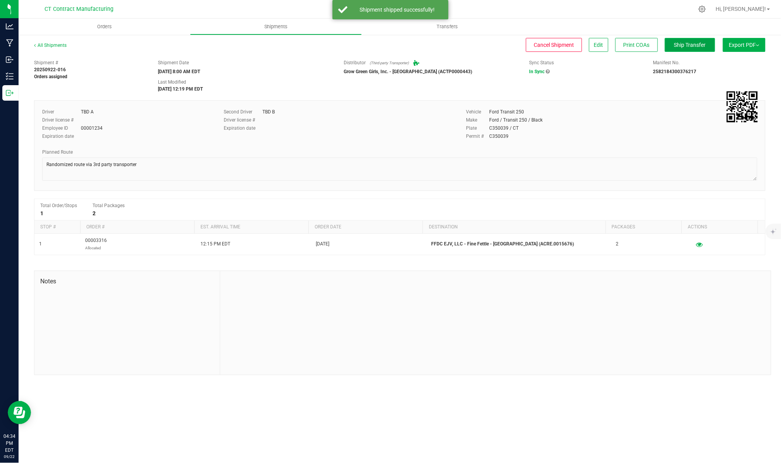
click at [699, 45] on span "Ship Transfer" at bounding box center [690, 45] width 32 height 6
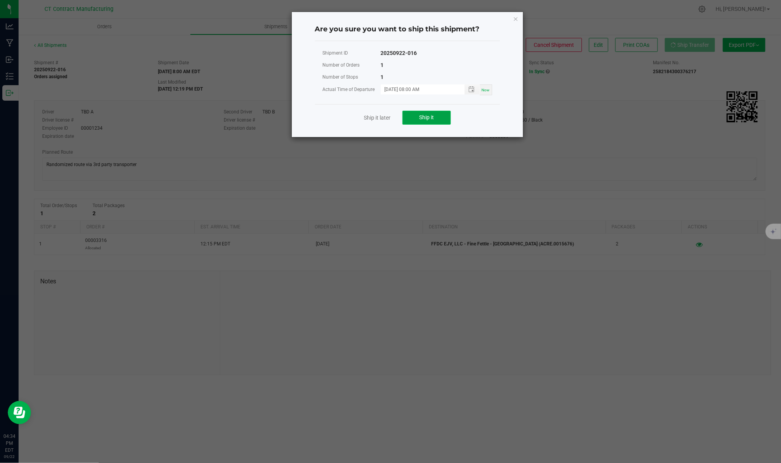
click at [436, 117] on button "Ship it" at bounding box center [426, 118] width 48 height 14
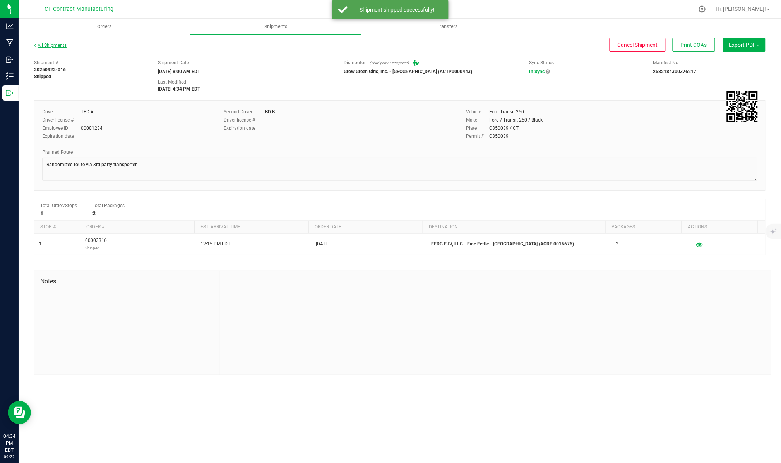
click at [55, 46] on link "All Shipments" at bounding box center [50, 45] width 32 height 5
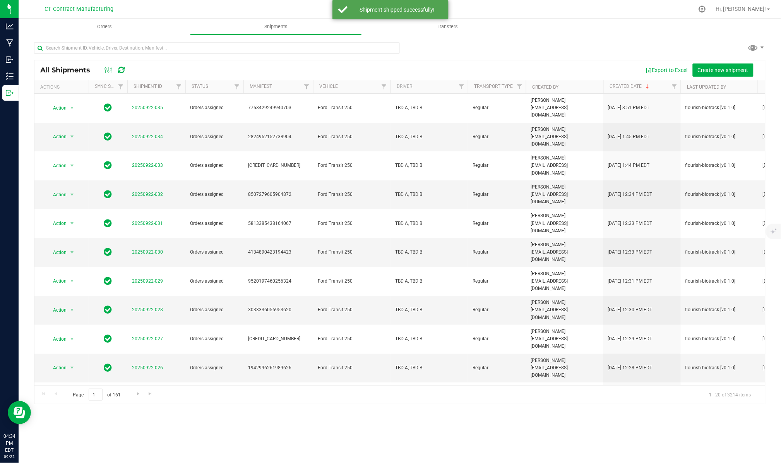
scroll to position [145, 0]
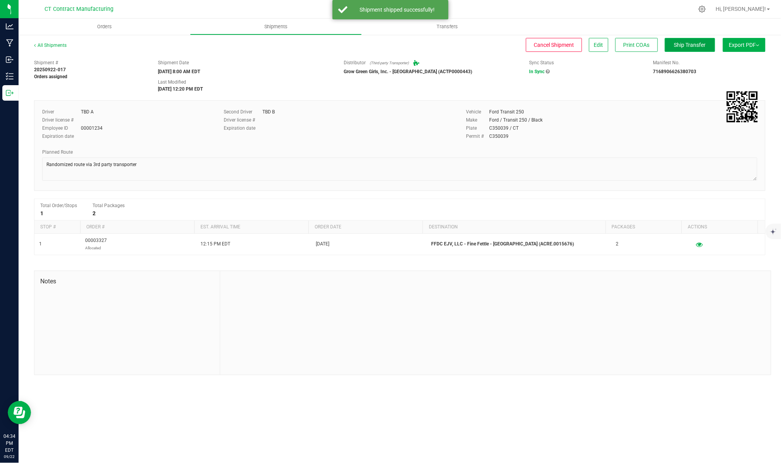
click at [691, 46] on span "Ship Transfer" at bounding box center [690, 45] width 32 height 6
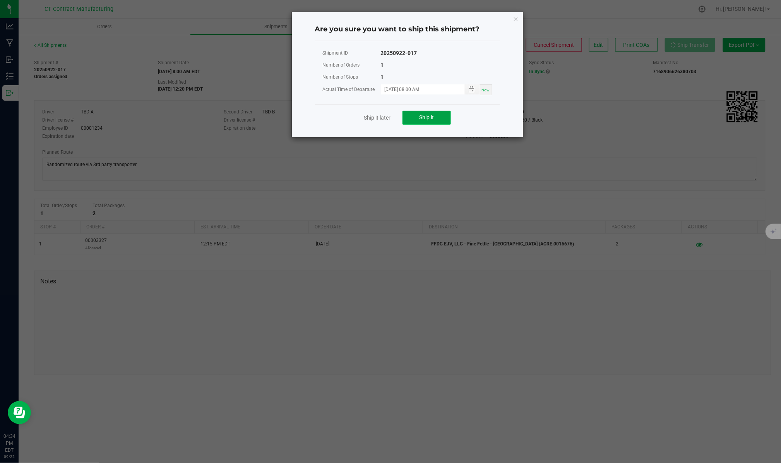
click at [429, 119] on span "Ship it" at bounding box center [426, 117] width 15 height 6
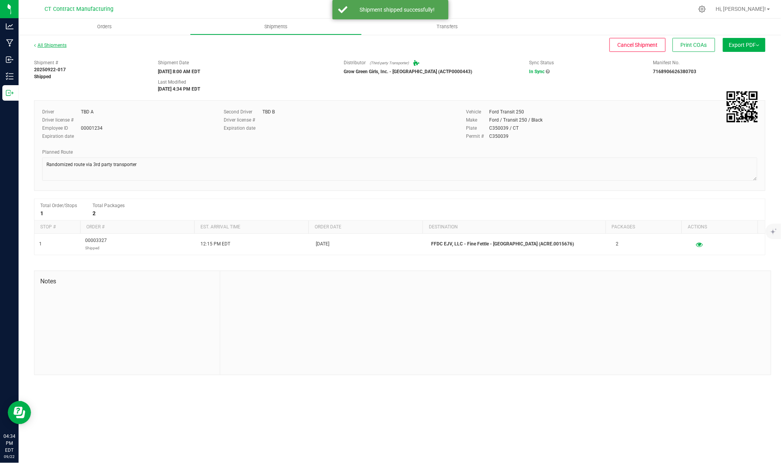
click at [49, 46] on link "All Shipments" at bounding box center [50, 45] width 32 height 5
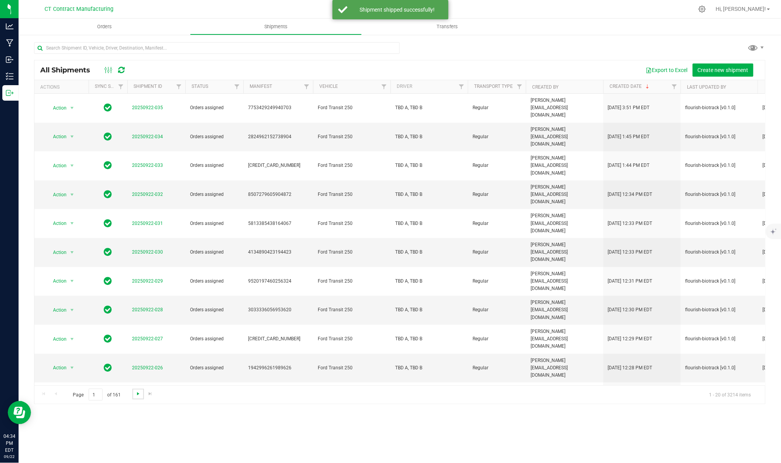
click at [136, 393] on span "Go to the next page" at bounding box center [138, 393] width 6 height 6
click at [57, 395] on span "Go to the previous page" at bounding box center [56, 393] width 6 height 6
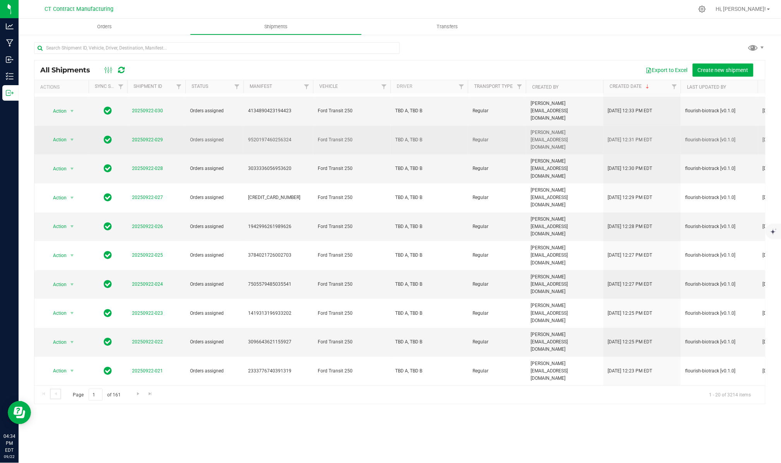
scroll to position [145, 0]
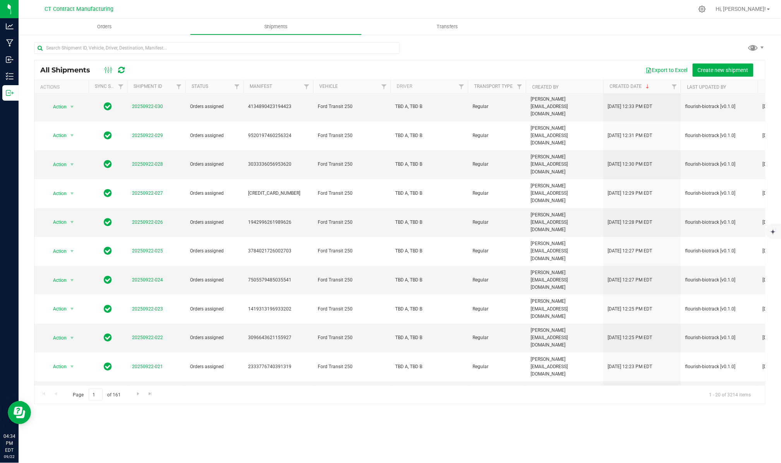
click at [155, 449] on span "20250922-018" at bounding box center [147, 452] width 31 height 7
click at [154, 449] on span "20250922-018" at bounding box center [147, 452] width 31 height 7
click at [155, 450] on link "20250922-018" at bounding box center [147, 452] width 31 height 5
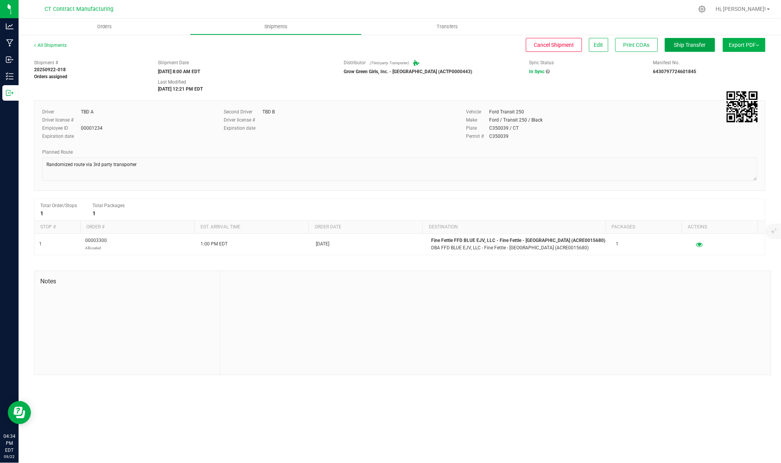
click at [679, 42] on span "Ship Transfer" at bounding box center [690, 45] width 32 height 6
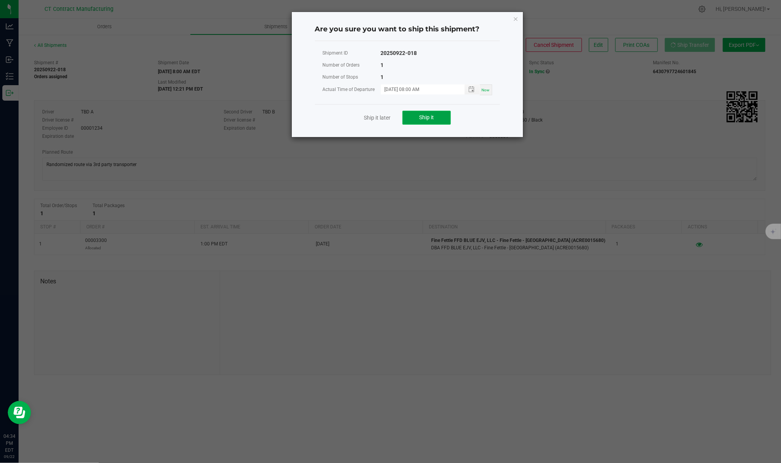
click at [439, 115] on button "Ship it" at bounding box center [426, 118] width 48 height 14
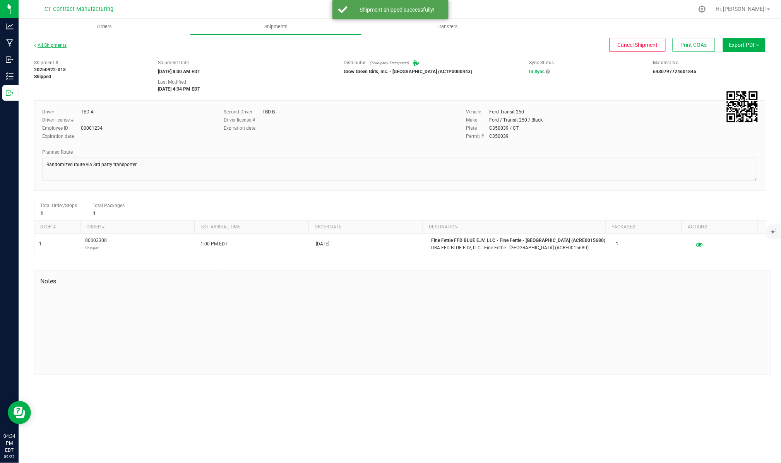
click at [64, 44] on link "All Shipments" at bounding box center [50, 45] width 32 height 5
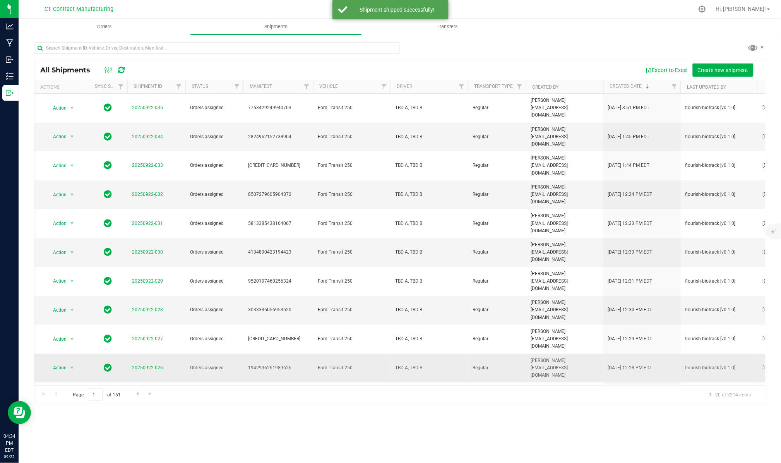
scroll to position [145, 0]
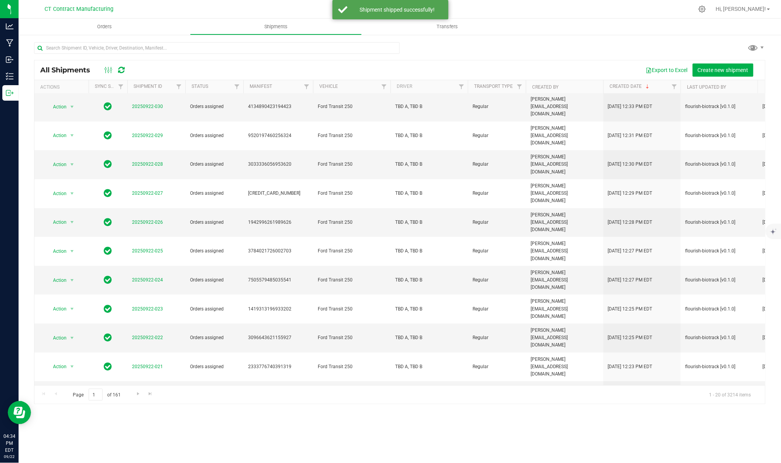
click at [154, 421] on link "20250922-019" at bounding box center [147, 423] width 31 height 5
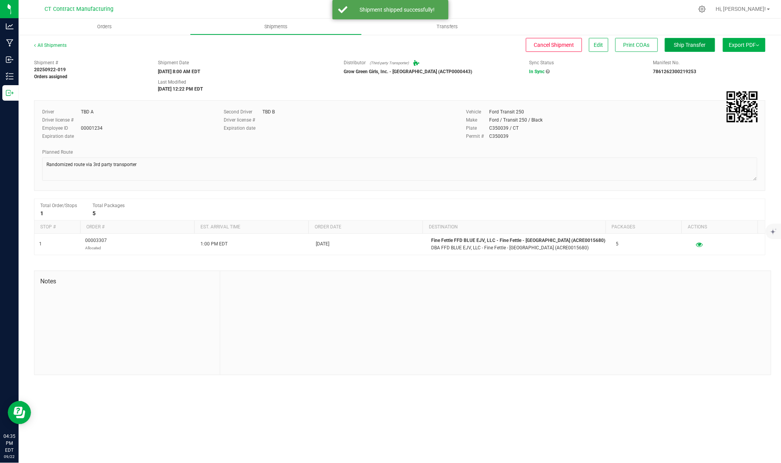
click at [681, 50] on button "Ship Transfer" at bounding box center [689, 45] width 50 height 14
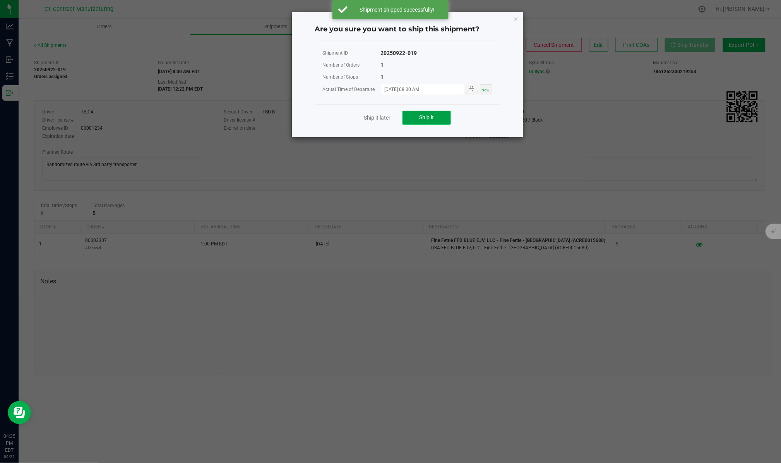
click at [414, 112] on button "Ship it" at bounding box center [426, 118] width 48 height 14
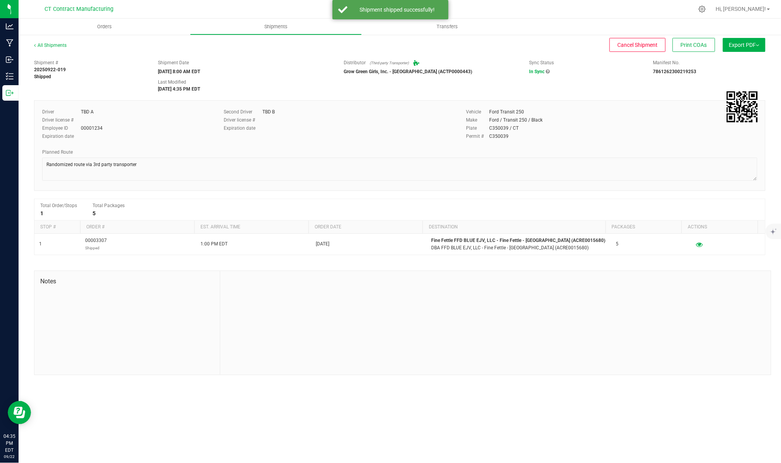
click at [66, 47] on div "All Shipments" at bounding box center [57, 48] width 46 height 12
click at [63, 46] on link "All Shipments" at bounding box center [50, 45] width 32 height 5
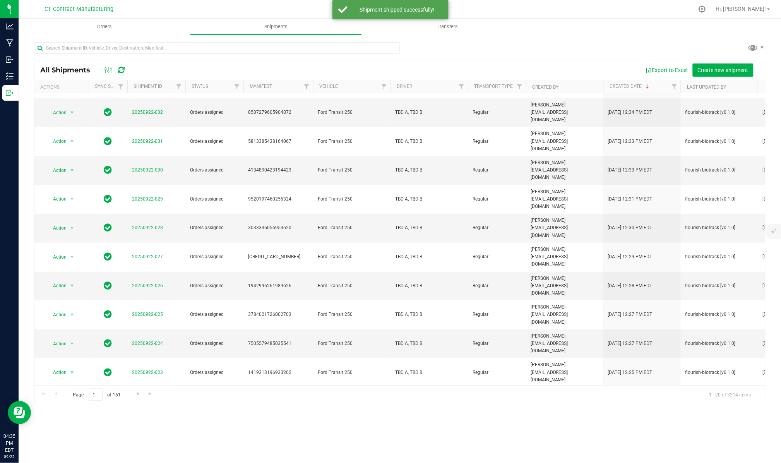
scroll to position [145, 0]
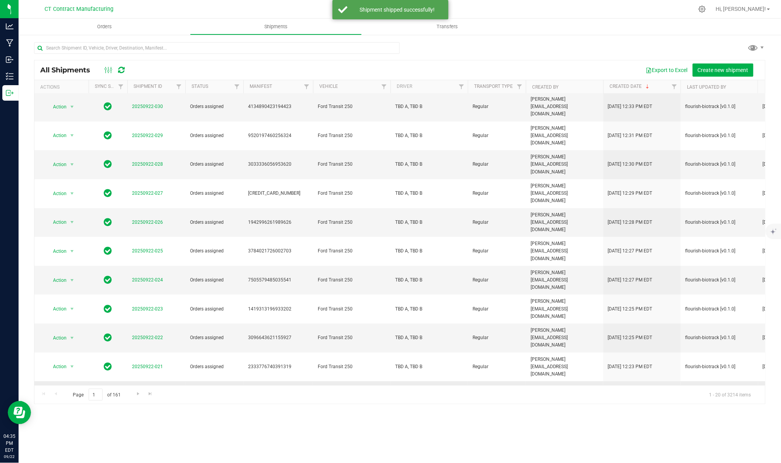
click at [152, 391] on span "20250922-020" at bounding box center [147, 394] width 31 height 7
click at [153, 392] on link "20250922-020" at bounding box center [147, 394] width 31 height 5
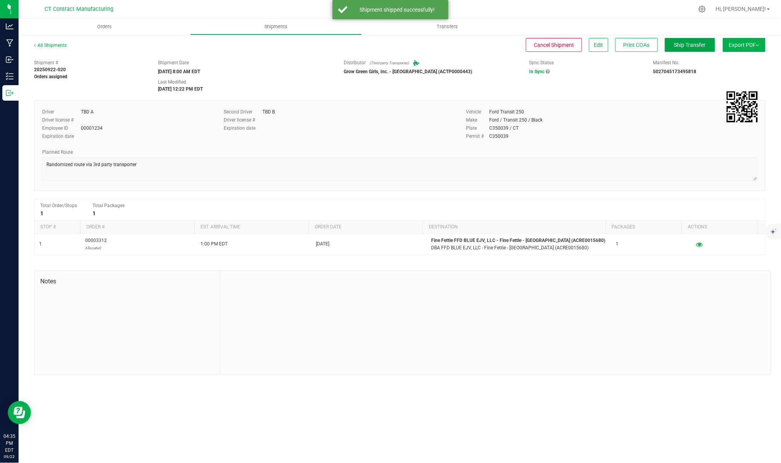
click at [683, 44] on span "Ship Transfer" at bounding box center [690, 45] width 32 height 6
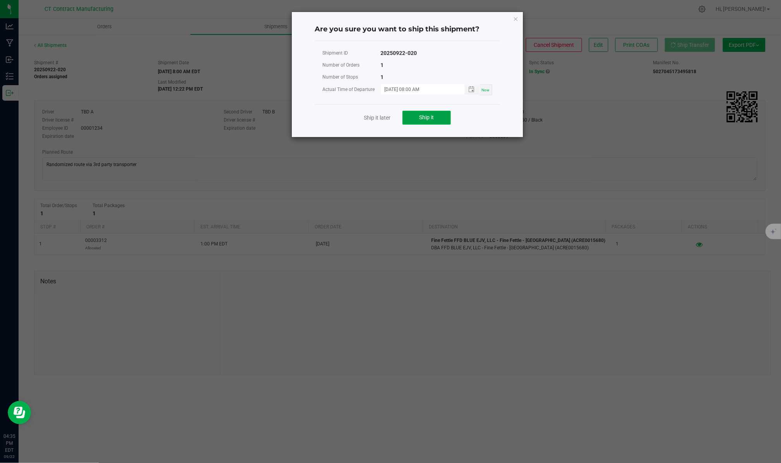
click at [437, 116] on button "Ship it" at bounding box center [426, 118] width 48 height 14
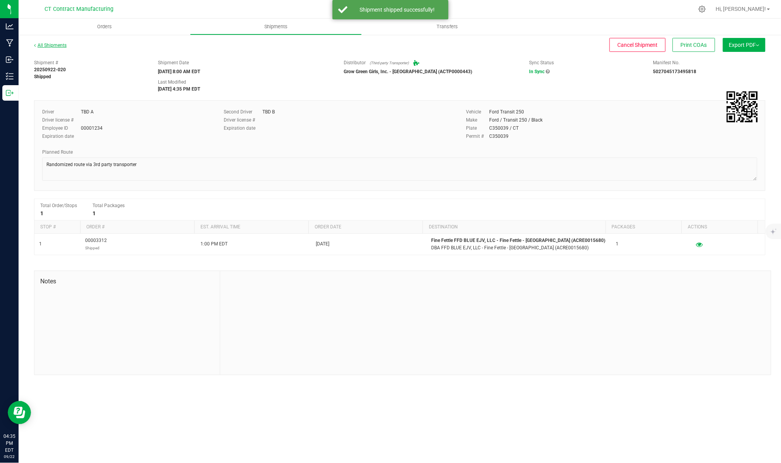
click at [63, 46] on link "All Shipments" at bounding box center [50, 45] width 32 height 5
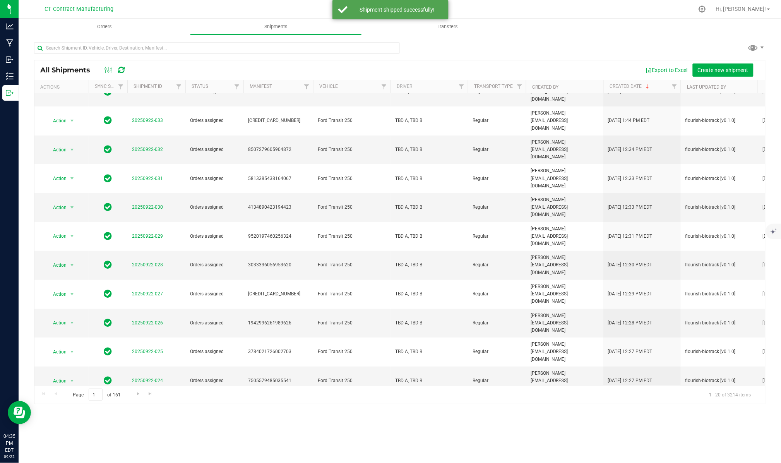
scroll to position [145, 0]
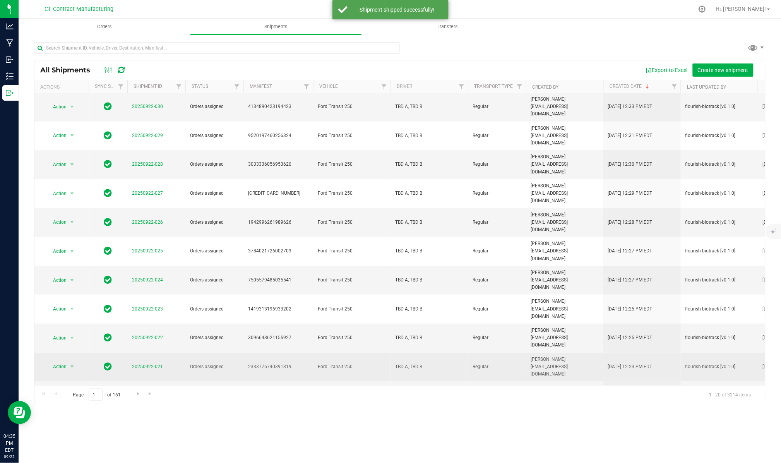
click at [140, 363] on span "20250922-021" at bounding box center [147, 366] width 31 height 7
click at [142, 364] on link "20250922-021" at bounding box center [147, 366] width 31 height 5
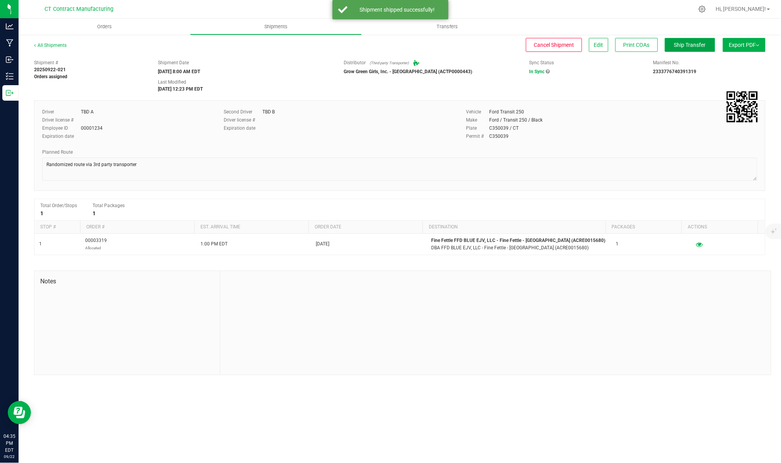
click at [678, 45] on span "Ship Transfer" at bounding box center [690, 45] width 32 height 6
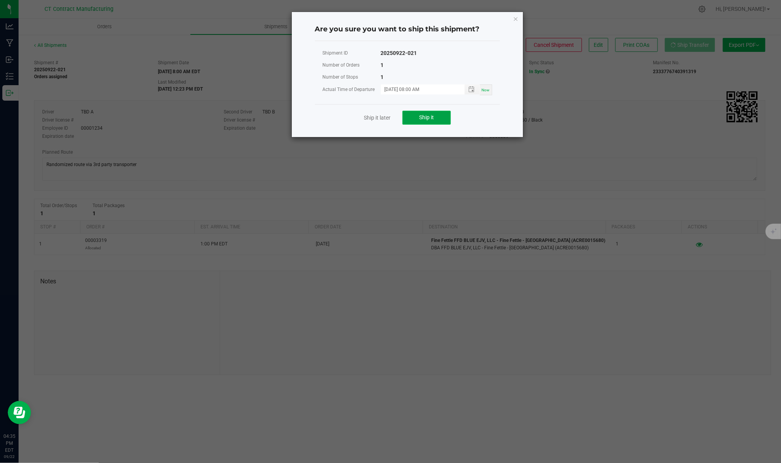
click at [431, 113] on button "Ship it" at bounding box center [426, 118] width 48 height 14
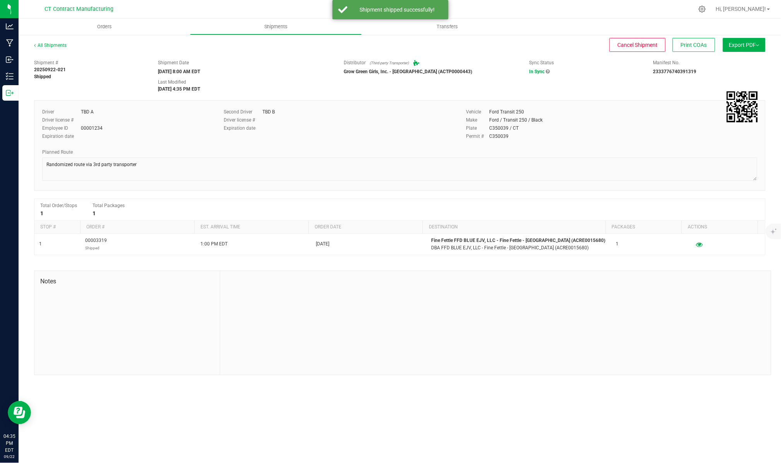
click at [53, 47] on div "All Shipments" at bounding box center [57, 48] width 46 height 12
click at [56, 45] on link "All Shipments" at bounding box center [50, 45] width 32 height 5
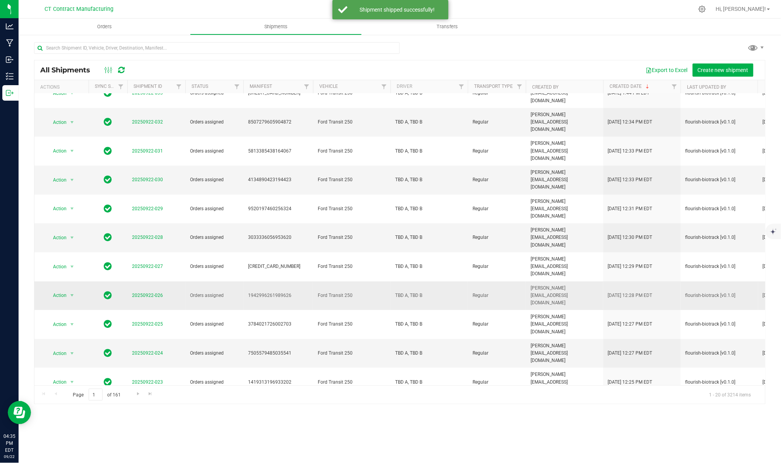
scroll to position [145, 0]
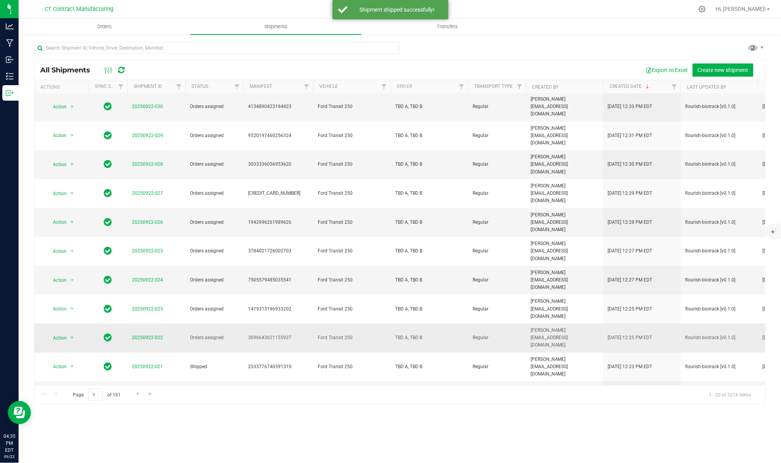
click at [144, 334] on span "20250922-022" at bounding box center [147, 337] width 31 height 7
click at [146, 335] on link "20250922-022" at bounding box center [147, 337] width 31 height 5
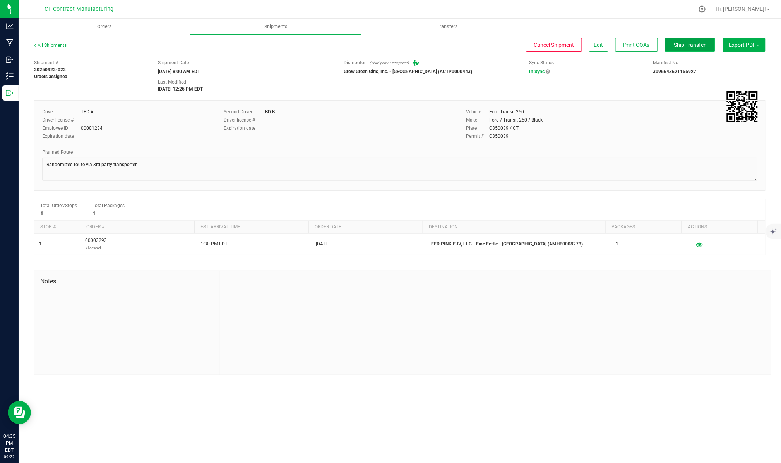
click at [695, 46] on span "Ship Transfer" at bounding box center [690, 45] width 32 height 6
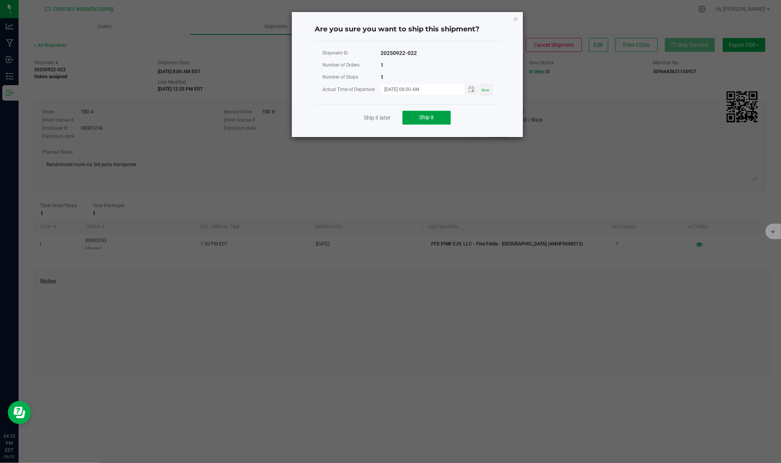
click at [421, 122] on button "Ship it" at bounding box center [426, 118] width 48 height 14
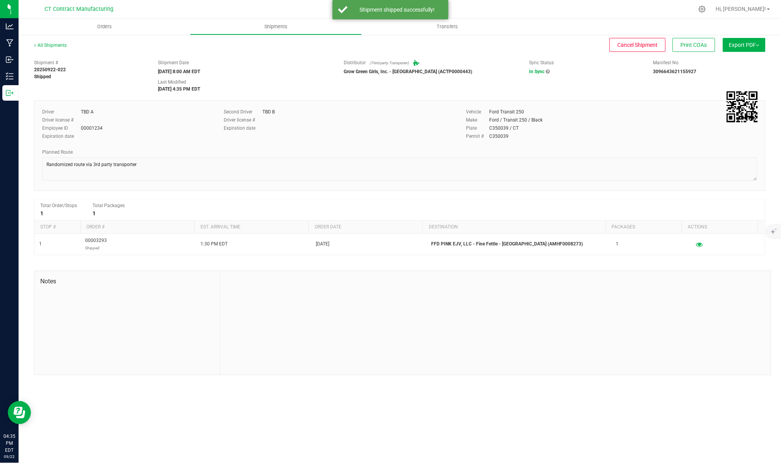
click at [55, 47] on div "All Shipments" at bounding box center [57, 48] width 46 height 12
click at [57, 46] on link "All Shipments" at bounding box center [50, 45] width 32 height 5
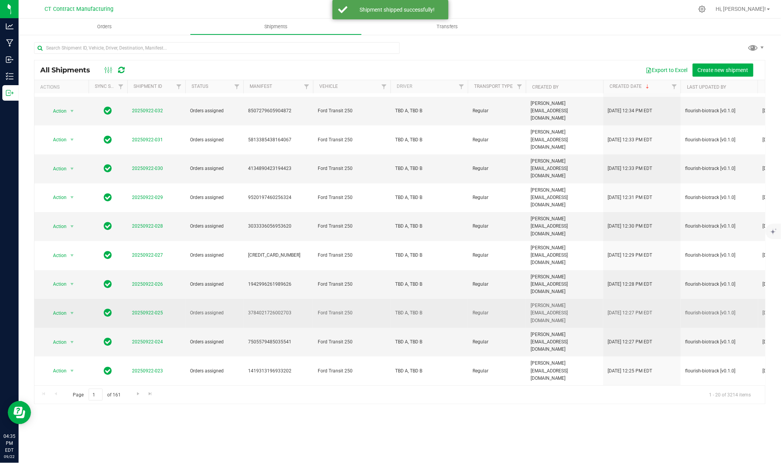
scroll to position [145, 0]
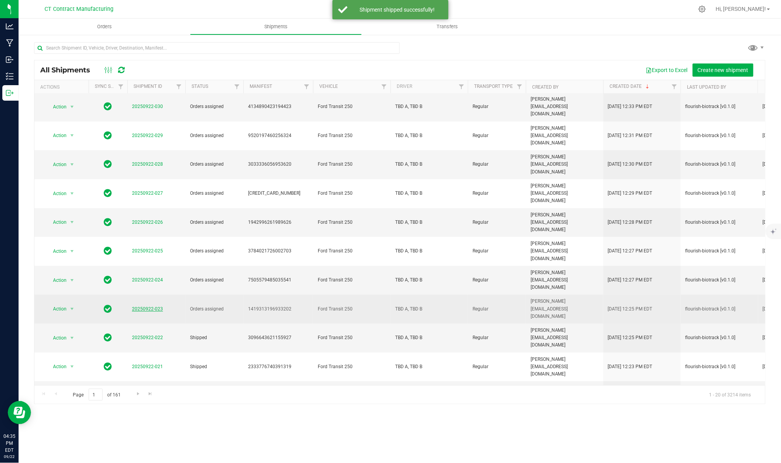
click at [155, 306] on link "20250922-023" at bounding box center [147, 308] width 31 height 5
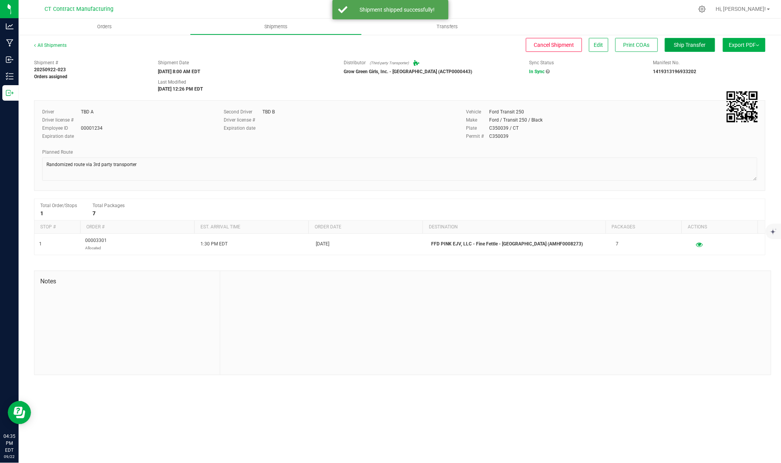
click at [687, 43] on span "Ship Transfer" at bounding box center [690, 45] width 32 height 6
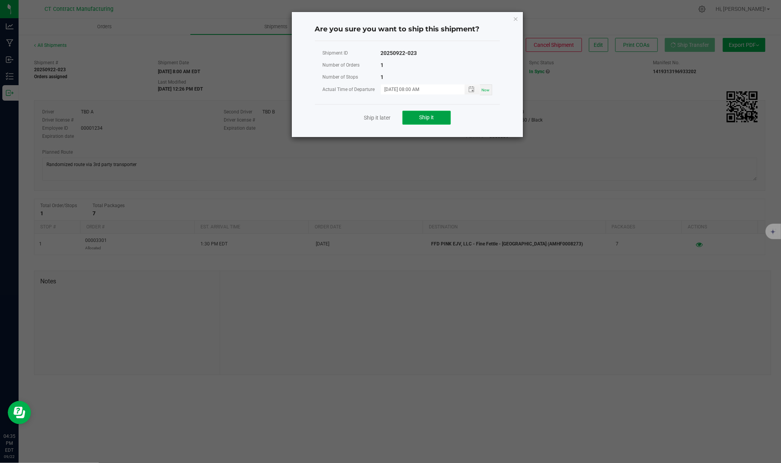
click at [431, 116] on span "Ship it" at bounding box center [426, 117] width 15 height 6
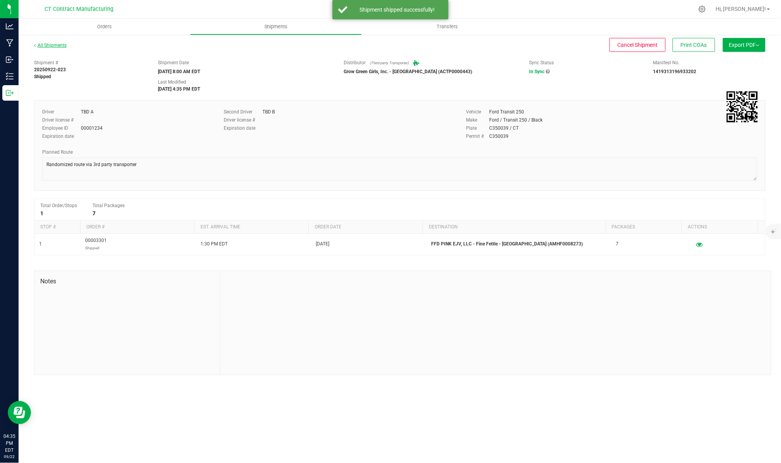
click at [58, 45] on link "All Shipments" at bounding box center [50, 45] width 32 height 5
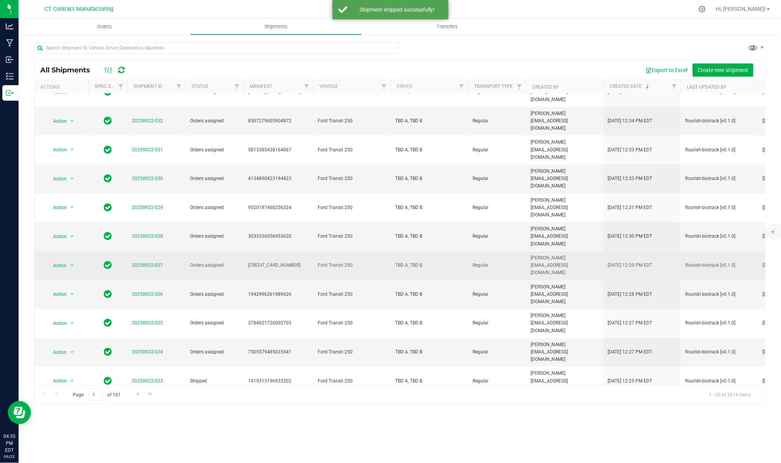
scroll to position [145, 0]
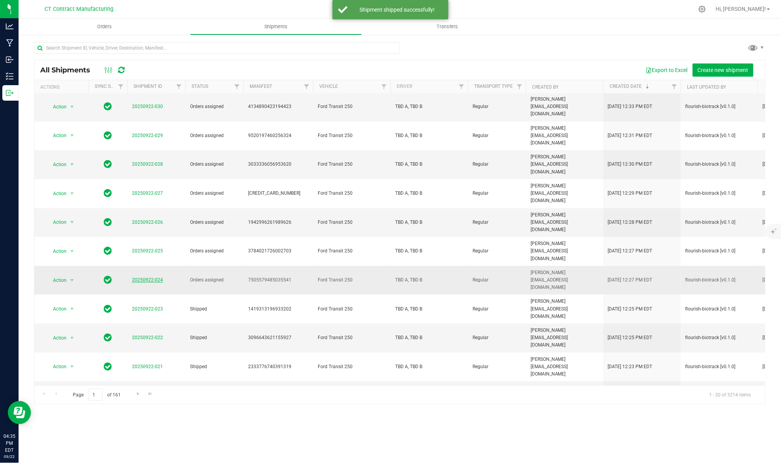
click at [144, 277] on link "20250922-024" at bounding box center [147, 279] width 31 height 5
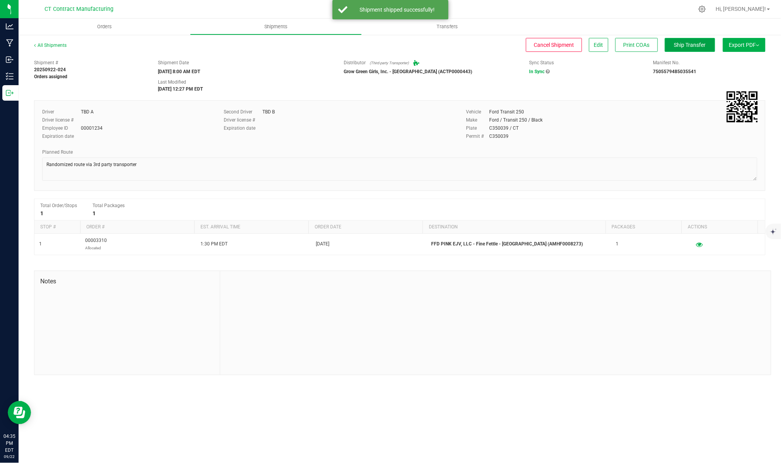
click at [682, 41] on button "Ship Transfer" at bounding box center [689, 45] width 50 height 14
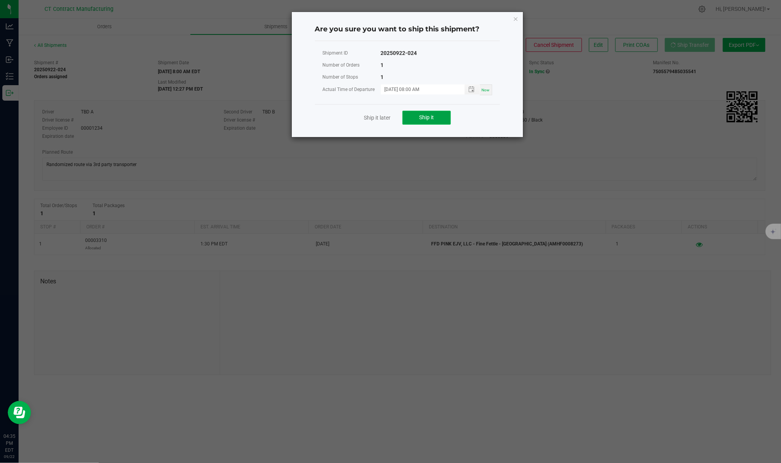
click at [428, 119] on span "Ship it" at bounding box center [426, 117] width 15 height 6
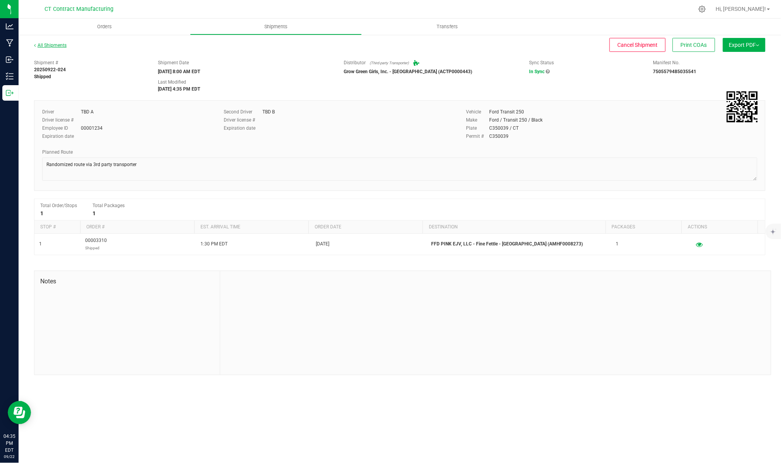
click at [56, 45] on link "All Shipments" at bounding box center [50, 45] width 32 height 5
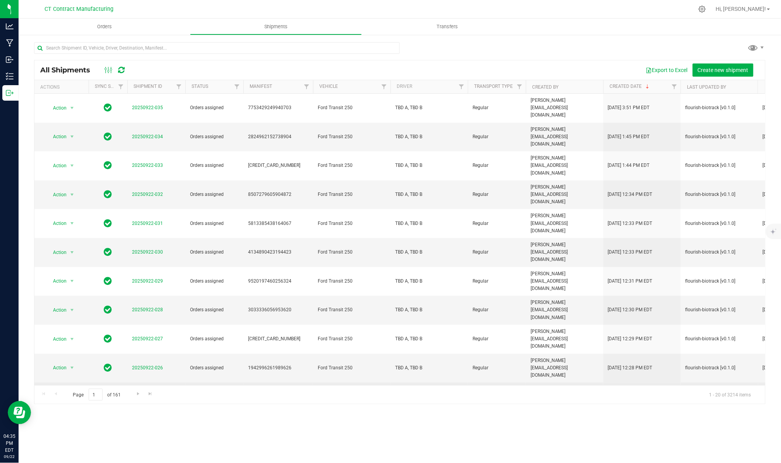
click at [159, 393] on link "20250922-025" at bounding box center [147, 395] width 31 height 5
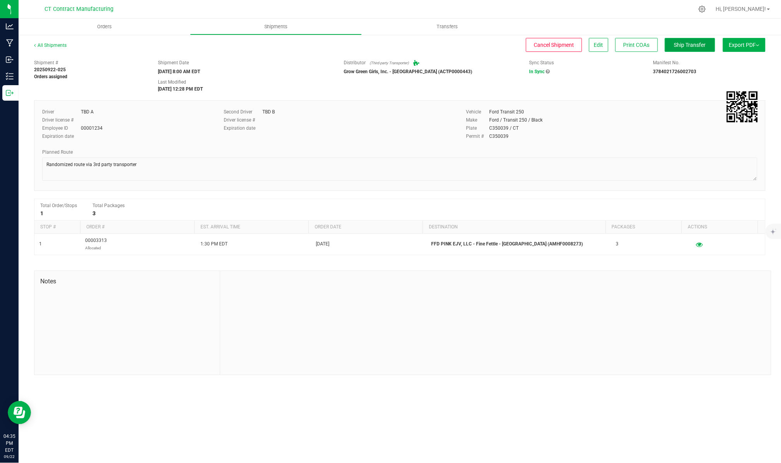
click at [688, 46] on span "Ship Transfer" at bounding box center [690, 45] width 32 height 6
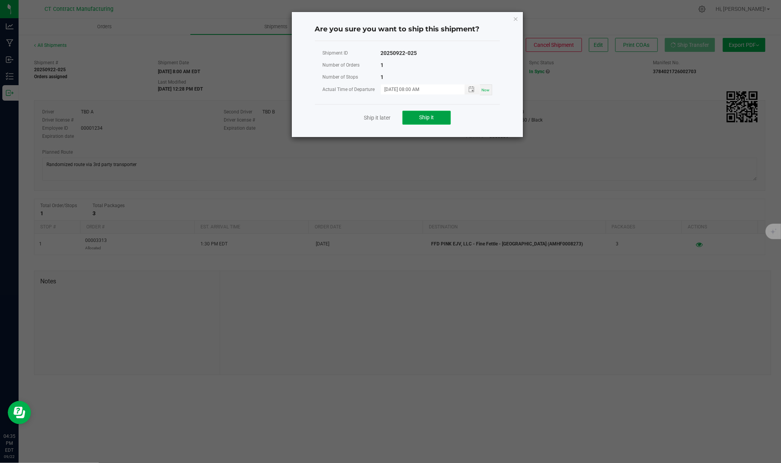
click at [424, 120] on span "Ship it" at bounding box center [426, 117] width 15 height 6
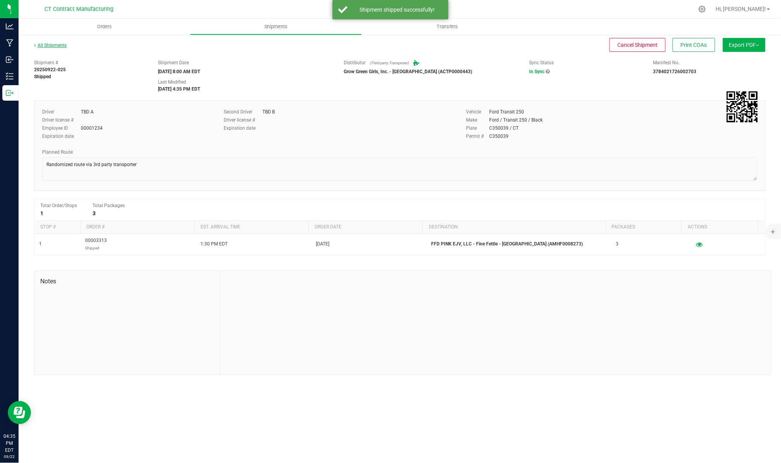
click at [58, 45] on link "All Shipments" at bounding box center [50, 45] width 32 height 5
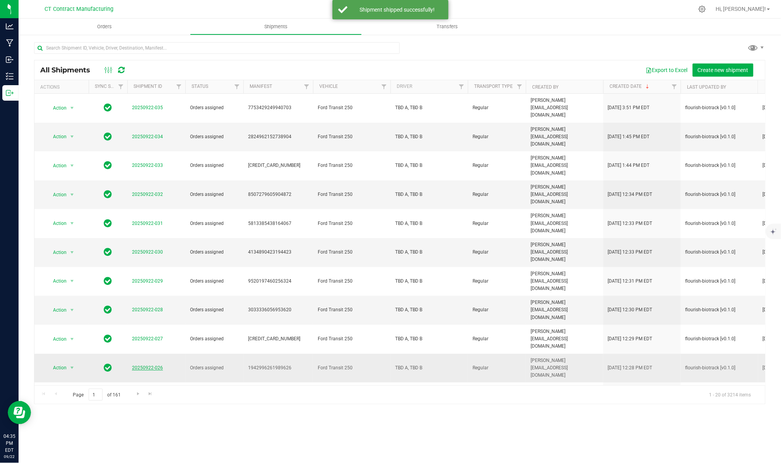
click at [154, 365] on link "20250922-026" at bounding box center [147, 367] width 31 height 5
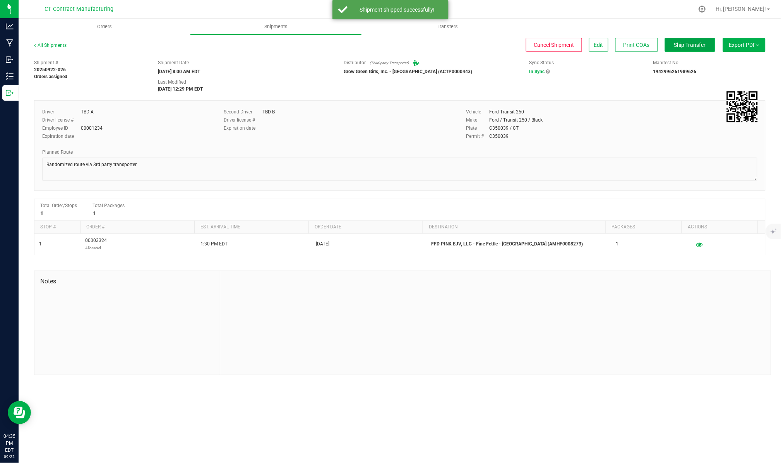
click at [690, 46] on span "Ship Transfer" at bounding box center [690, 45] width 32 height 6
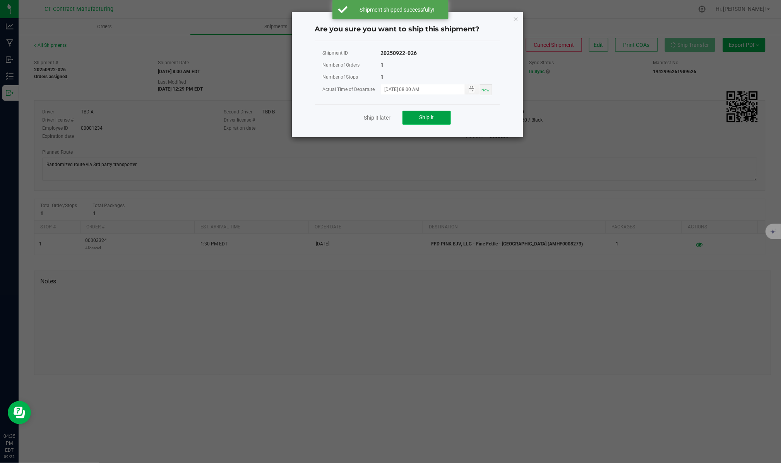
click at [420, 120] on span "Ship it" at bounding box center [426, 117] width 15 height 6
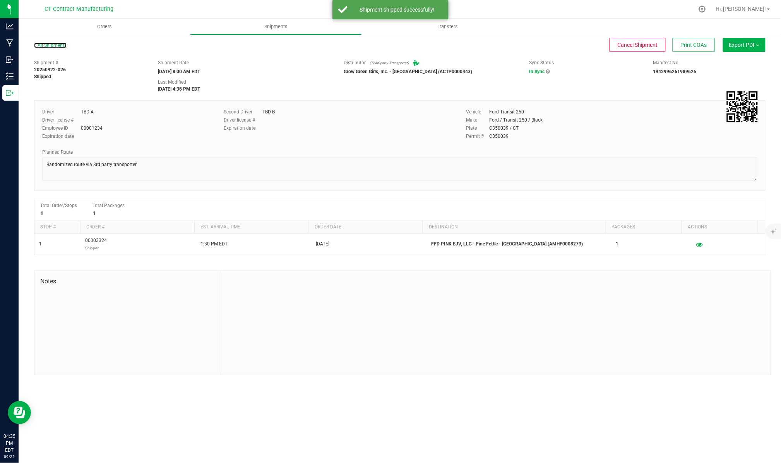
click at [63, 46] on link "All Shipments" at bounding box center [50, 45] width 32 height 5
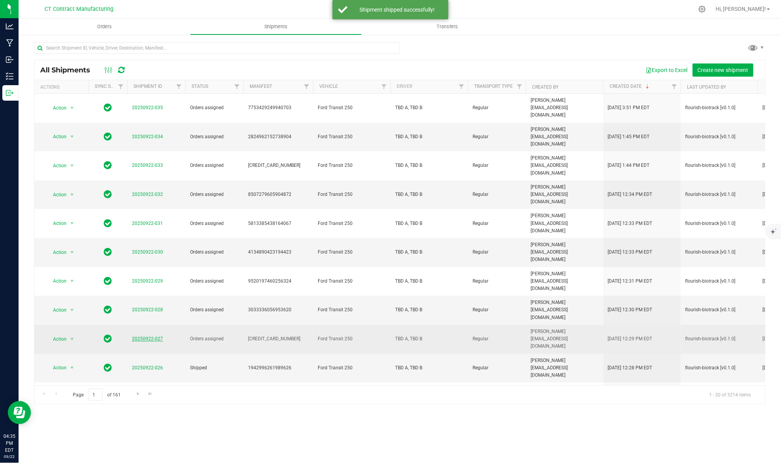
click at [155, 336] on link "20250922-027" at bounding box center [147, 338] width 31 height 5
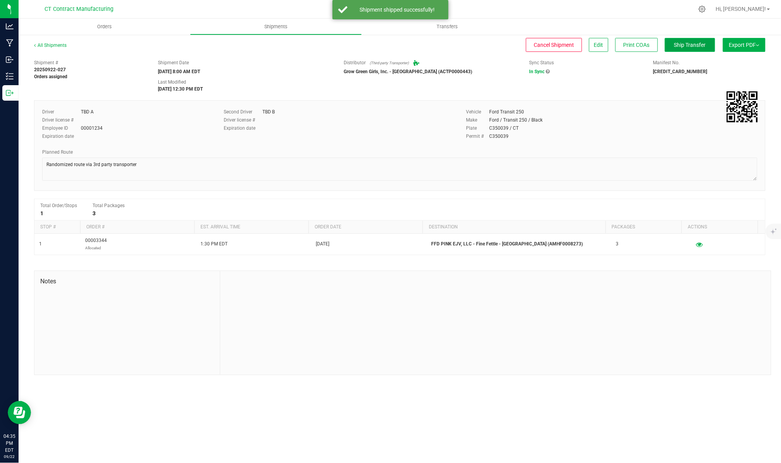
click at [700, 49] on button "Ship Transfer" at bounding box center [689, 45] width 50 height 14
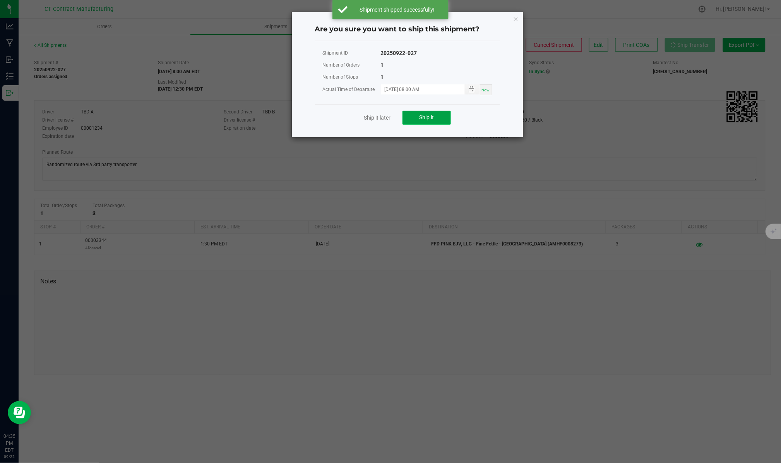
click at [441, 121] on button "Ship it" at bounding box center [426, 118] width 48 height 14
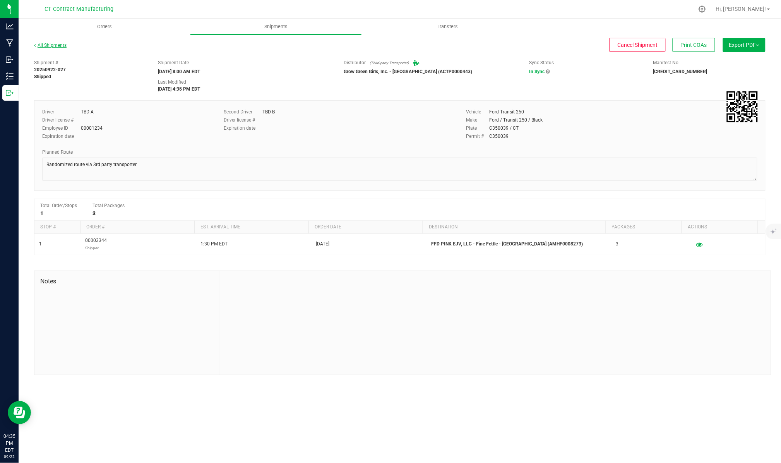
click at [49, 44] on link "All Shipments" at bounding box center [50, 45] width 32 height 5
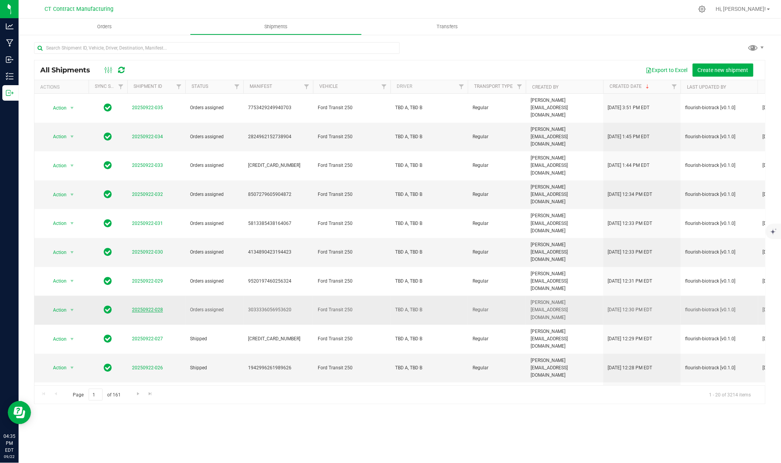
click at [146, 307] on link "20250922-028" at bounding box center [147, 309] width 31 height 5
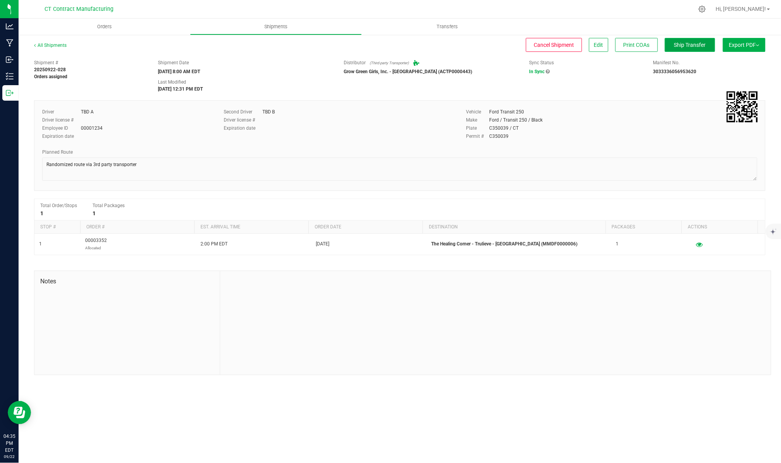
click at [695, 44] on span "Ship Transfer" at bounding box center [690, 45] width 32 height 6
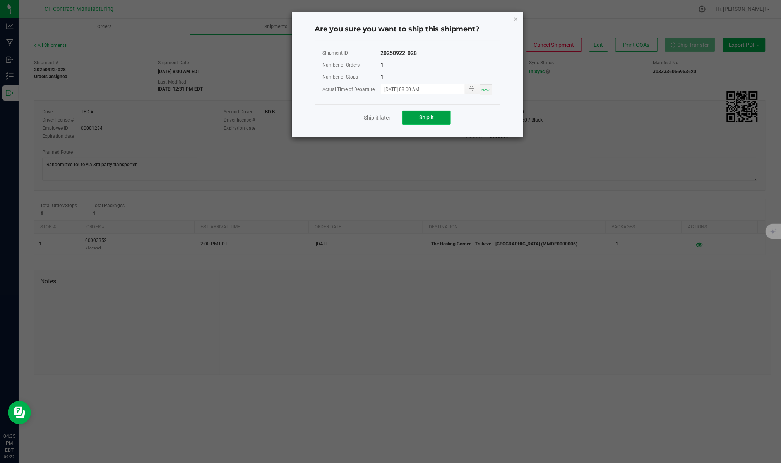
click at [426, 117] on span "Ship it" at bounding box center [426, 117] width 15 height 6
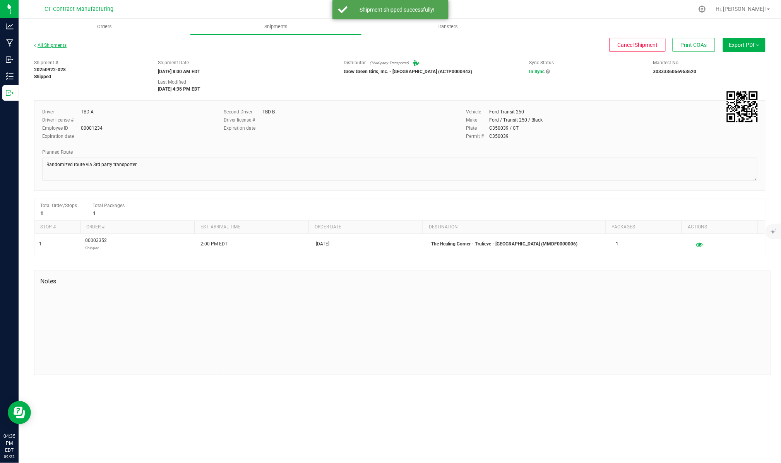
click at [64, 43] on link "All Shipments" at bounding box center [50, 45] width 32 height 5
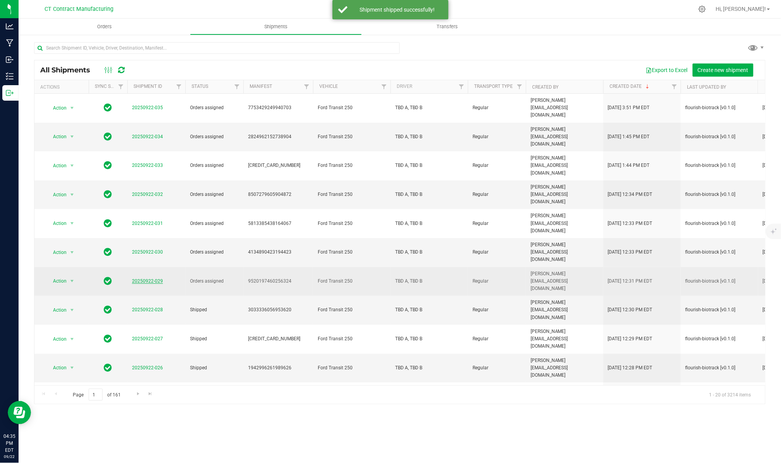
click at [152, 278] on link "20250922-029" at bounding box center [147, 280] width 31 height 5
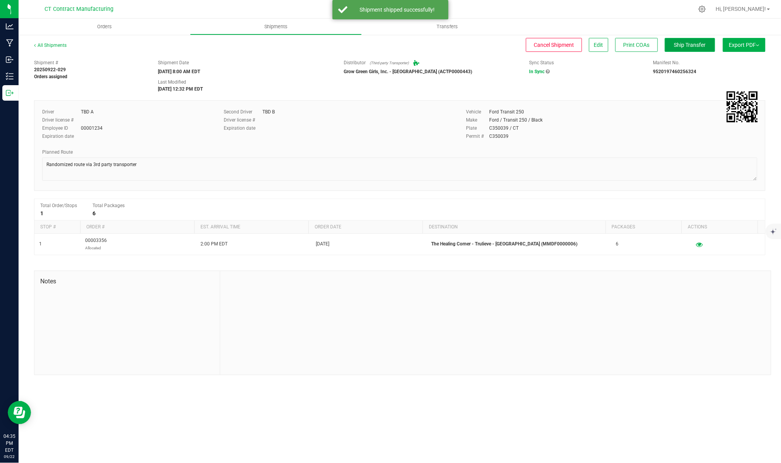
click at [682, 40] on button "Ship Transfer" at bounding box center [689, 45] width 50 height 14
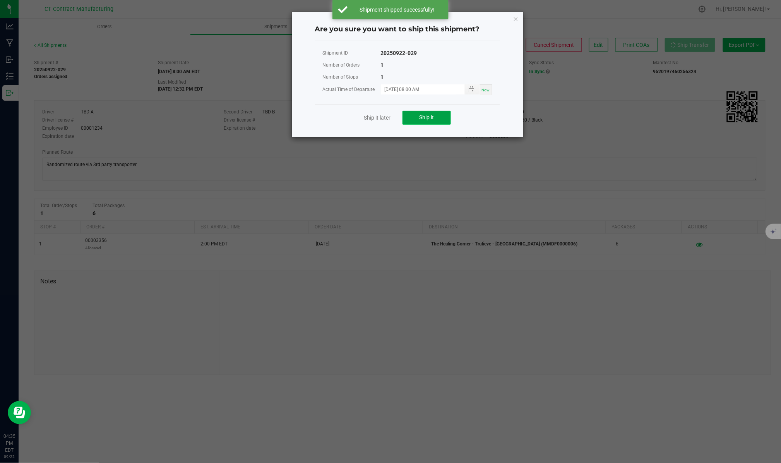
click at [425, 118] on span "Ship it" at bounding box center [426, 117] width 15 height 6
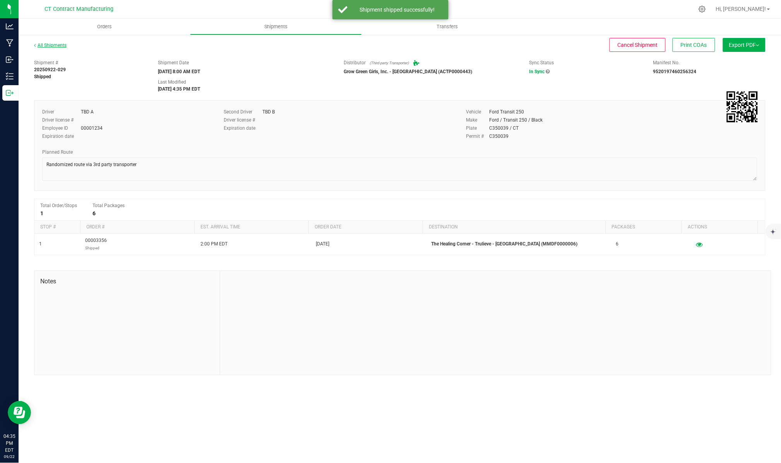
click at [51, 43] on link "All Shipments" at bounding box center [50, 45] width 32 height 5
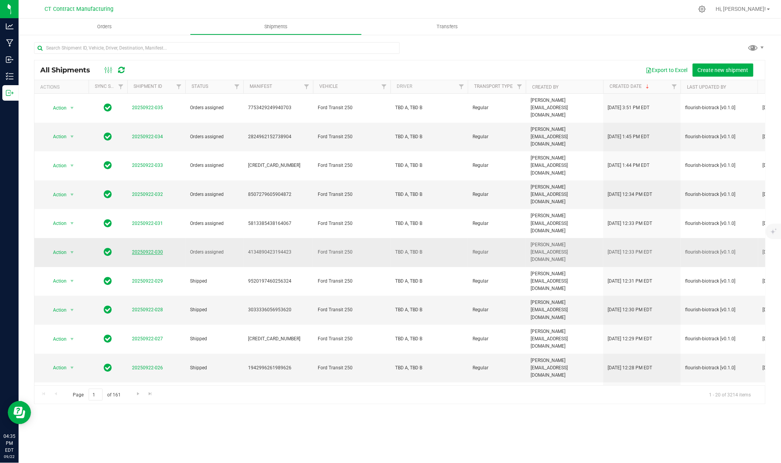
click at [135, 249] on link "20250922-030" at bounding box center [147, 251] width 31 height 5
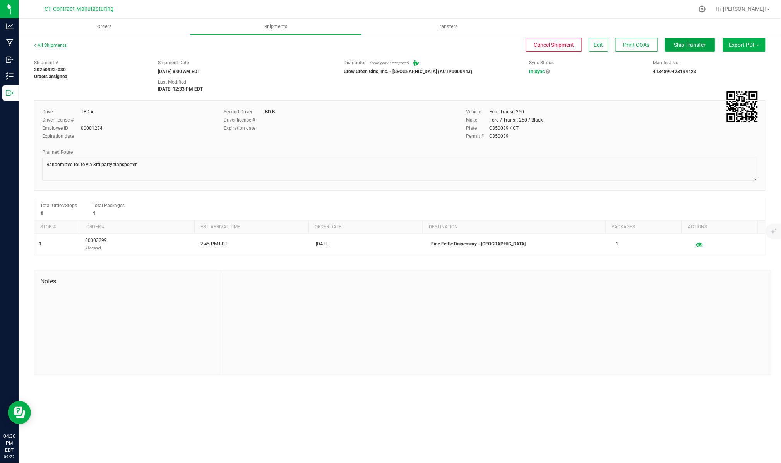
click at [682, 45] on span "Ship Transfer" at bounding box center [690, 45] width 32 height 6
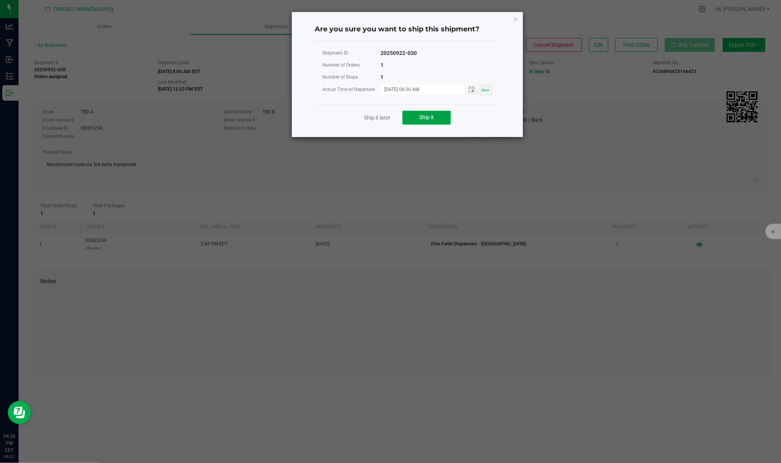
click at [442, 123] on button "Ship it" at bounding box center [426, 118] width 48 height 14
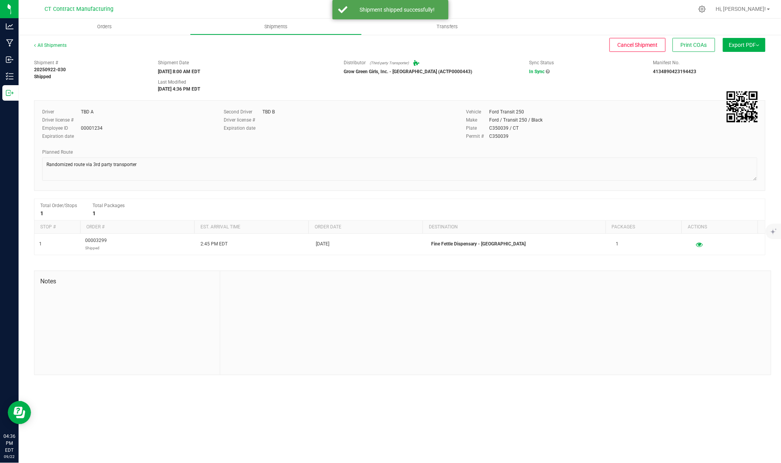
click at [64, 47] on div "All Shipments" at bounding box center [57, 48] width 46 height 12
click at [64, 46] on link "All Shipments" at bounding box center [50, 45] width 32 height 5
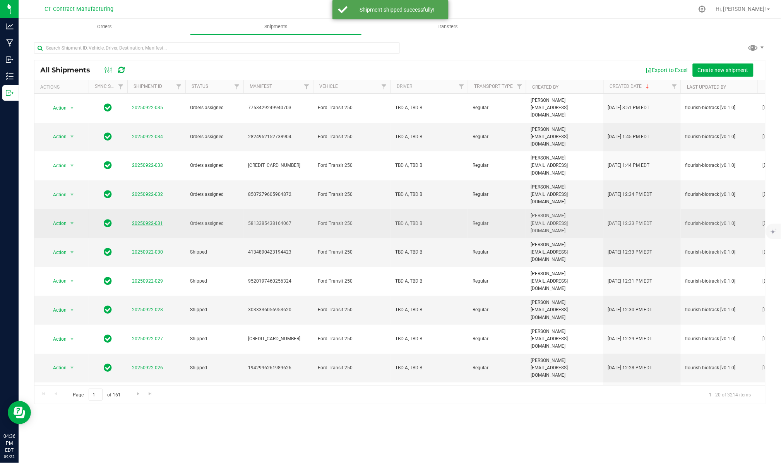
click at [153, 220] on link "20250922-031" at bounding box center [147, 222] width 31 height 5
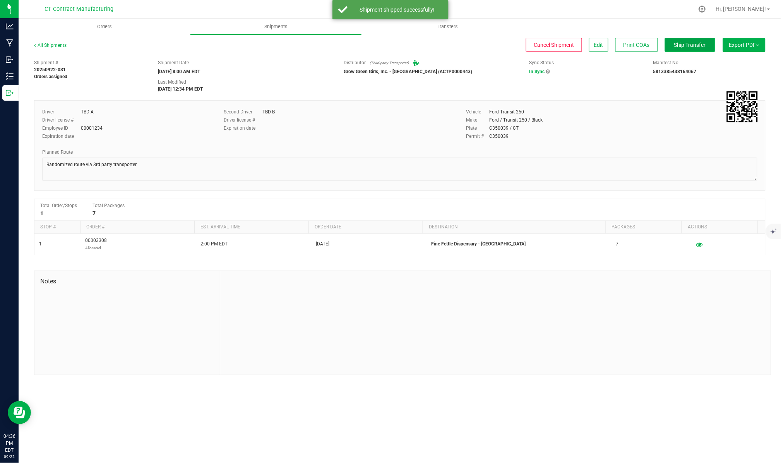
click at [692, 43] on span "Ship Transfer" at bounding box center [690, 45] width 32 height 6
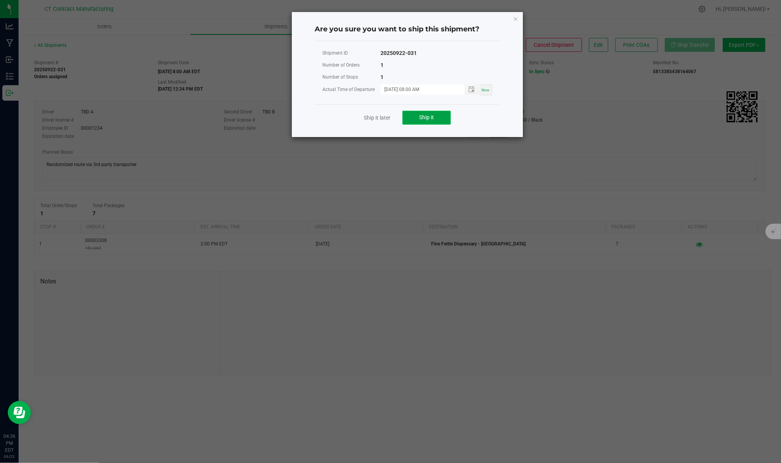
click at [422, 115] on span "Ship it" at bounding box center [426, 117] width 15 height 6
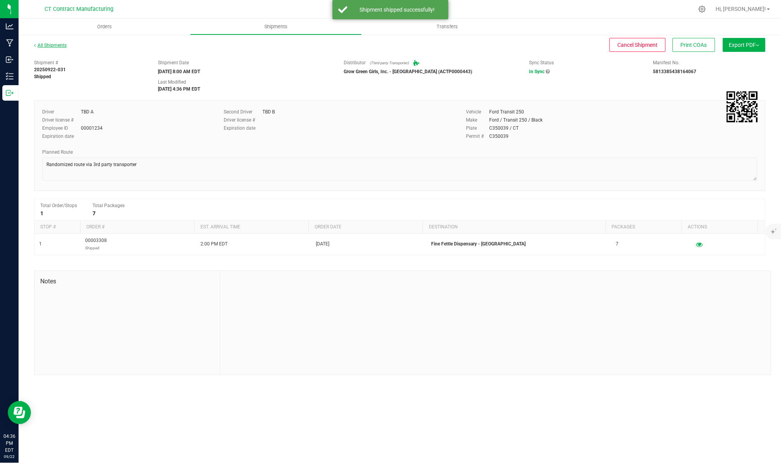
click at [59, 44] on link "All Shipments" at bounding box center [50, 45] width 32 height 5
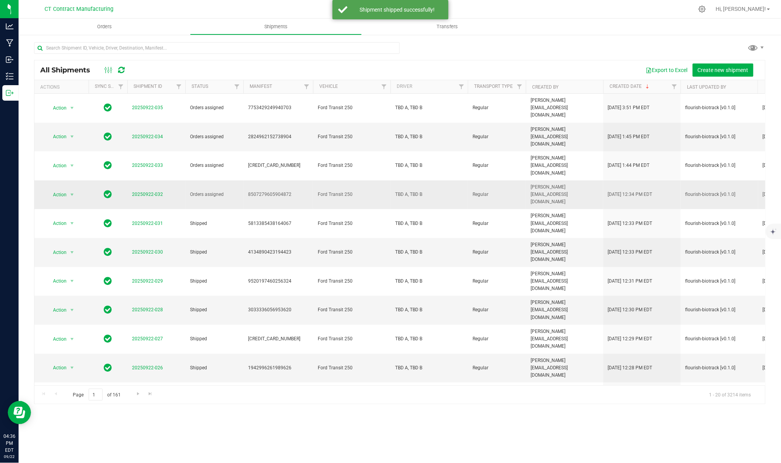
click at [151, 191] on span "20250922-032" at bounding box center [147, 194] width 31 height 7
click at [153, 191] on link "20250922-032" at bounding box center [147, 193] width 31 height 5
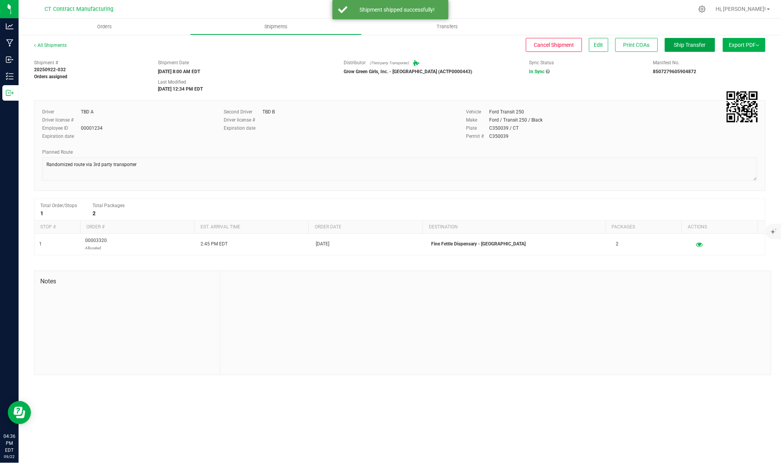
click at [699, 40] on button "Ship Transfer" at bounding box center [689, 45] width 50 height 14
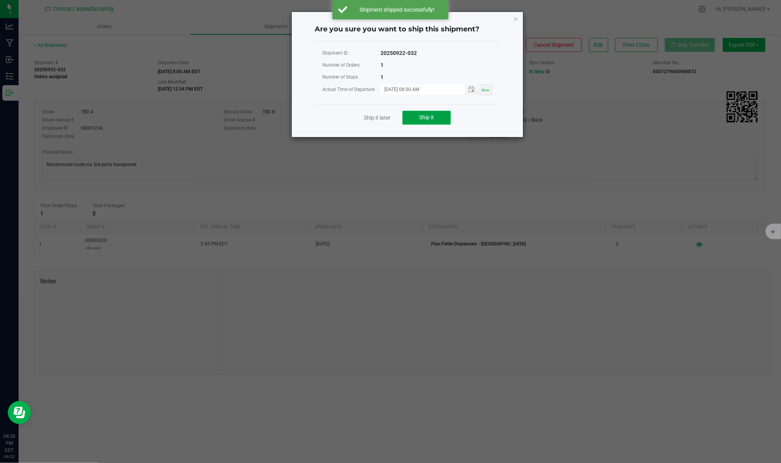
click at [432, 118] on span "Ship it" at bounding box center [426, 117] width 15 height 6
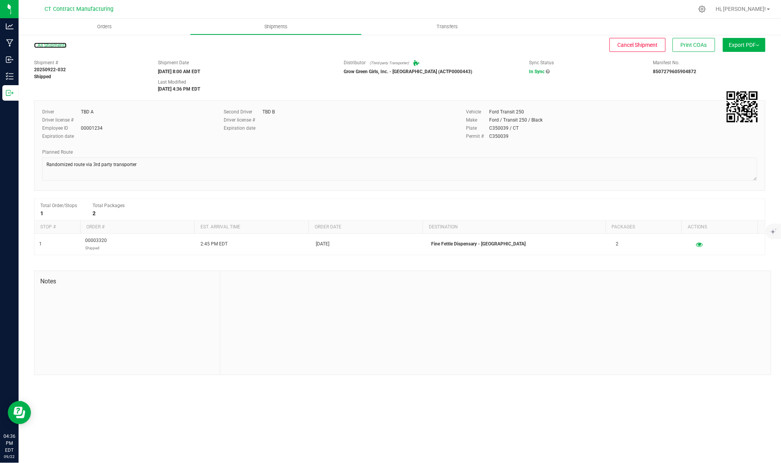
click at [53, 44] on link "All Shipments" at bounding box center [50, 45] width 32 height 5
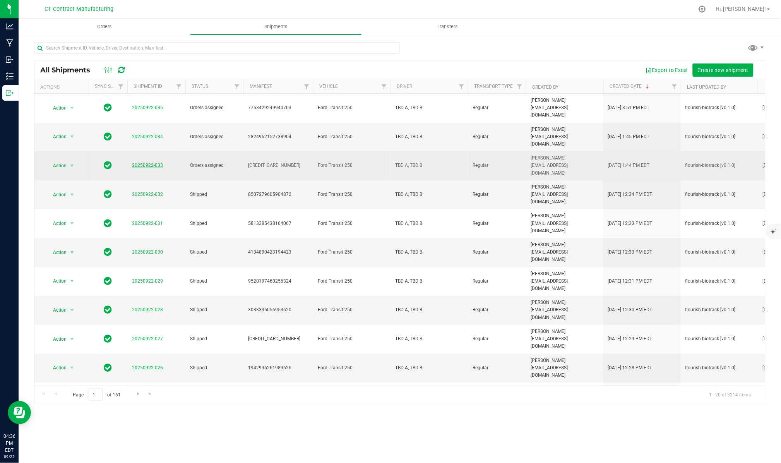
click at [145, 162] on link "20250922-033" at bounding box center [147, 164] width 31 height 5
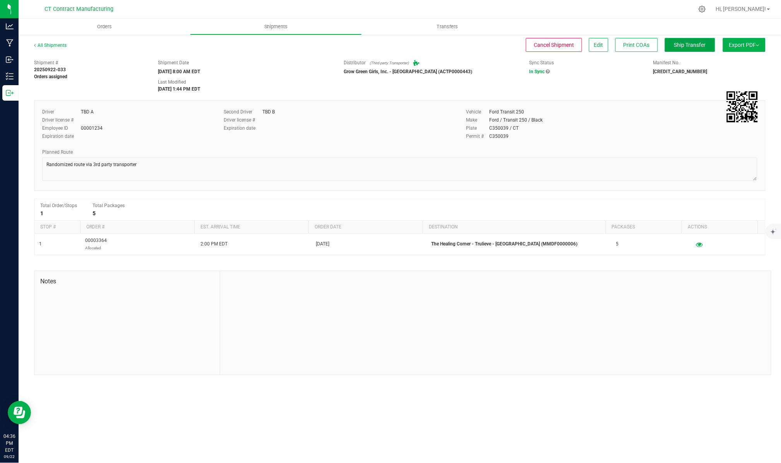
click at [692, 45] on span "Ship Transfer" at bounding box center [690, 45] width 32 height 6
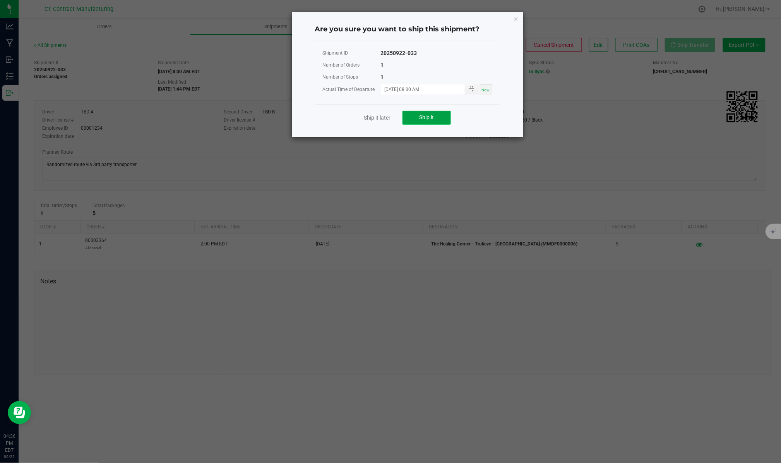
click at [442, 111] on button "Ship it" at bounding box center [426, 118] width 48 height 14
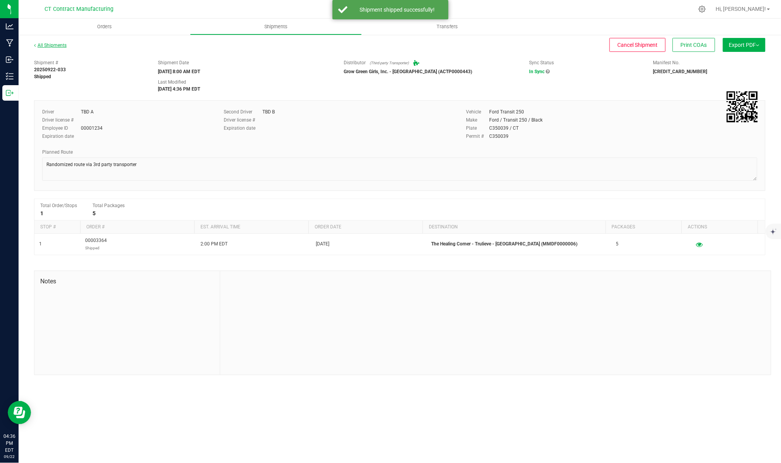
click at [55, 47] on link "All Shipments" at bounding box center [50, 45] width 32 height 5
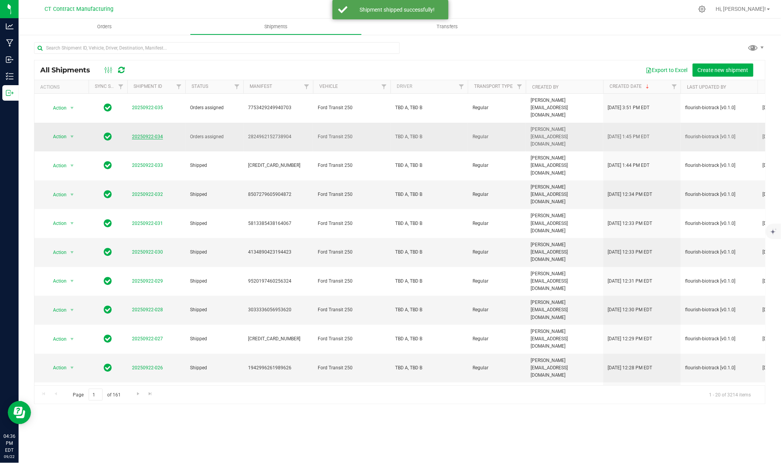
click at [148, 134] on link "20250922-034" at bounding box center [147, 136] width 31 height 5
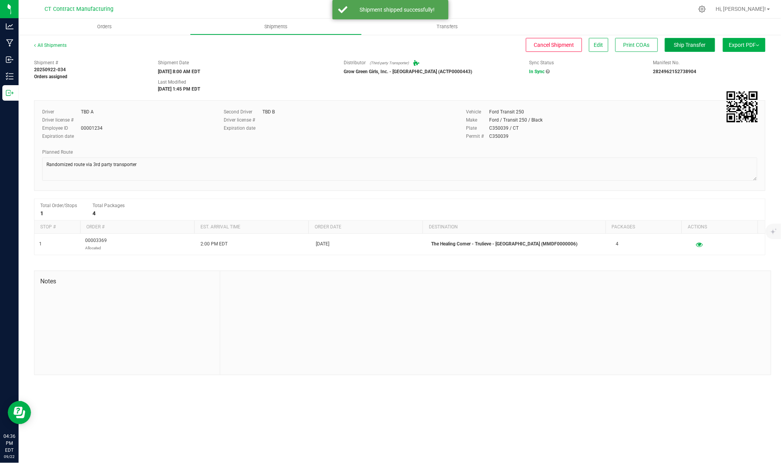
click at [684, 43] on span "Ship Transfer" at bounding box center [690, 45] width 32 height 6
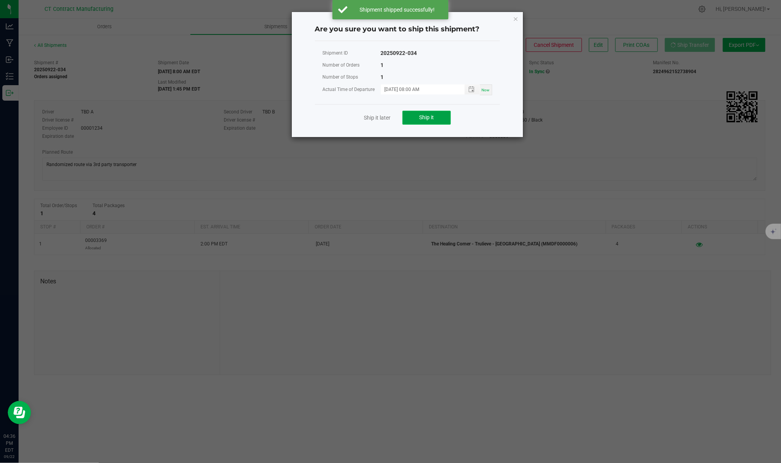
click at [418, 123] on button "Ship it" at bounding box center [426, 118] width 48 height 14
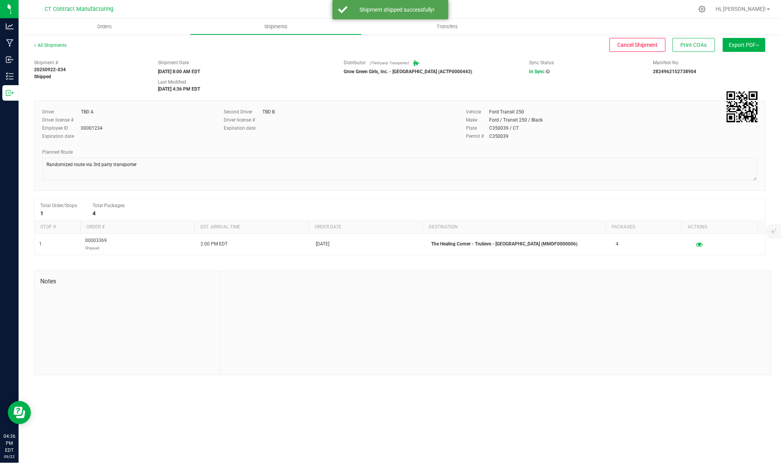
click at [59, 47] on div "All Shipments" at bounding box center [57, 48] width 46 height 12
click at [63, 45] on link "All Shipments" at bounding box center [50, 45] width 32 height 5
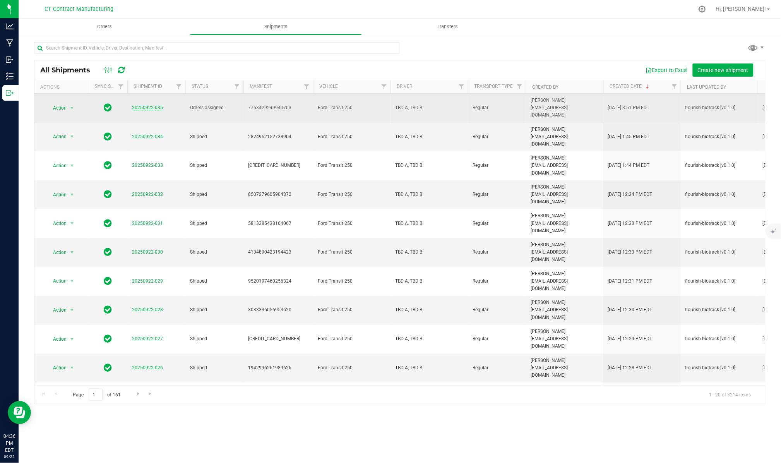
click at [149, 105] on link "20250922-035" at bounding box center [147, 107] width 31 height 5
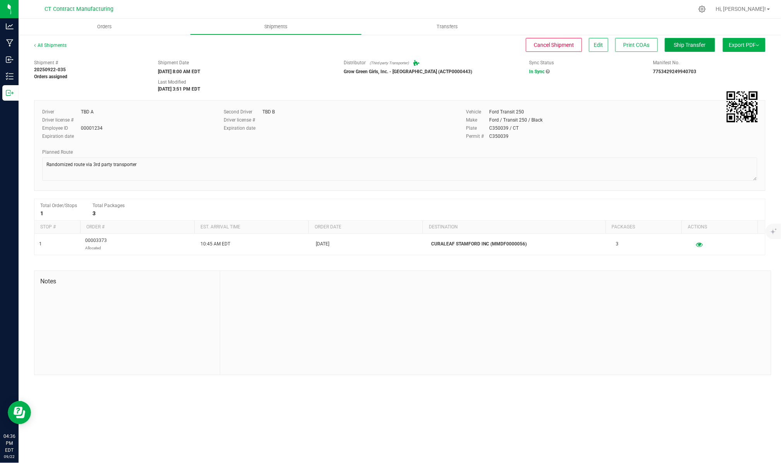
click at [682, 47] on span "Ship Transfer" at bounding box center [690, 45] width 32 height 6
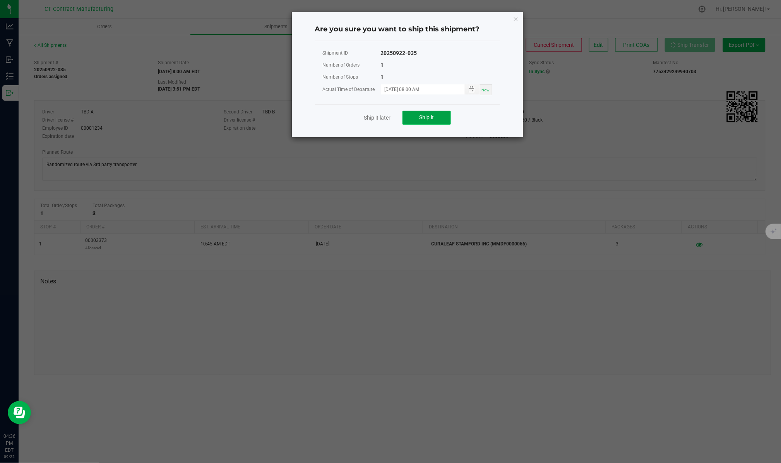
click at [434, 117] on span "Ship it" at bounding box center [426, 117] width 15 height 6
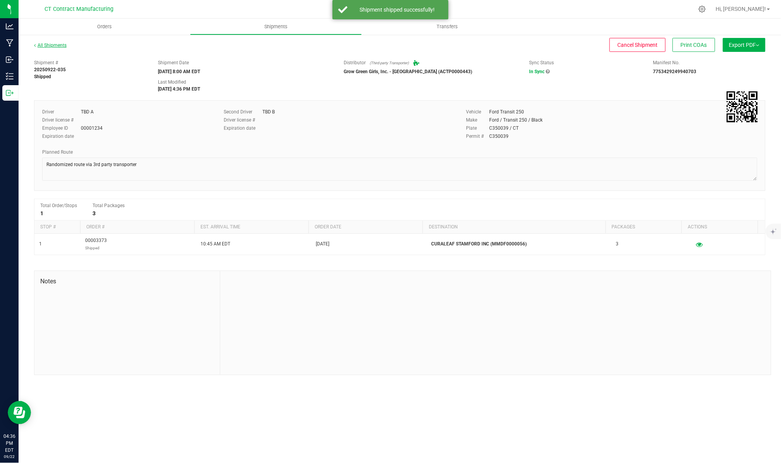
click at [61, 45] on link "All Shipments" at bounding box center [50, 45] width 32 height 5
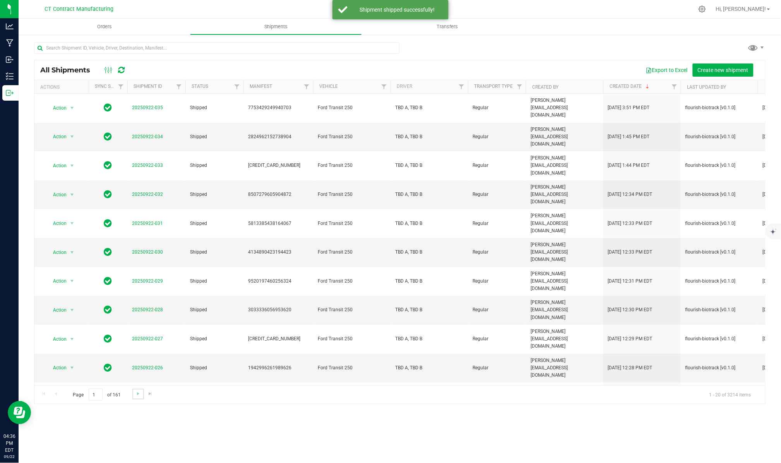
click at [136, 389] on link "Go to the next page" at bounding box center [137, 393] width 11 height 10
click at [60, 395] on link "Go to the previous page" at bounding box center [55, 393] width 11 height 10
click at [752, 9] on span "Hi, [PERSON_NAME]!" at bounding box center [741, 9] width 50 height 6
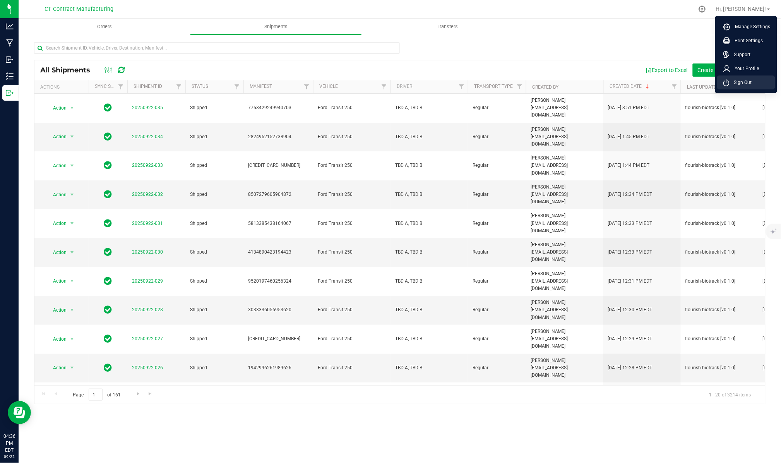
click at [738, 82] on span "Sign Out" at bounding box center [740, 83] width 22 height 8
